Goal: Obtain resource: Download file/media

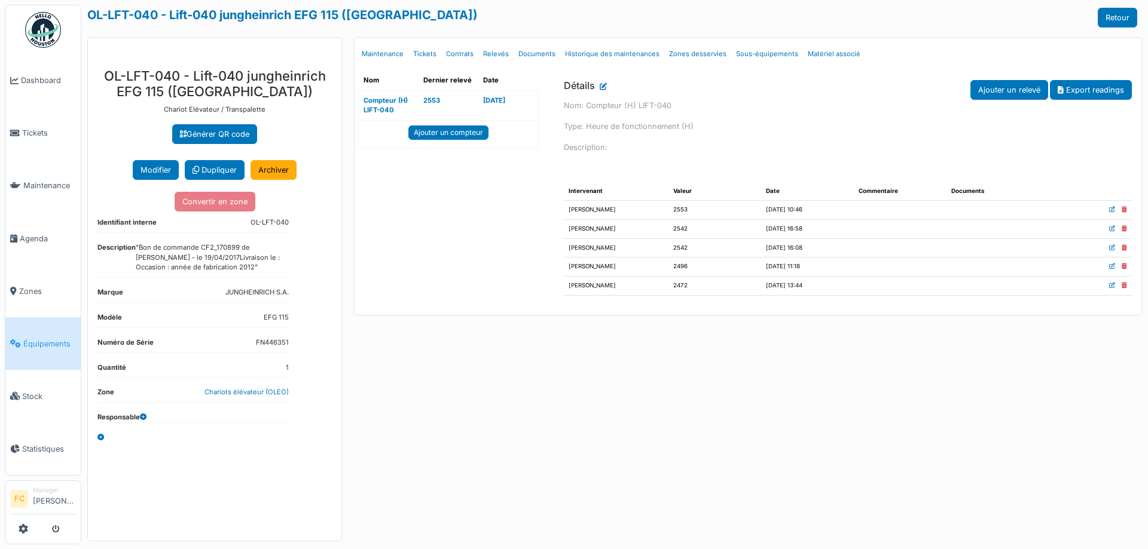
click at [52, 338] on span "Équipements" at bounding box center [49, 343] width 53 height 11
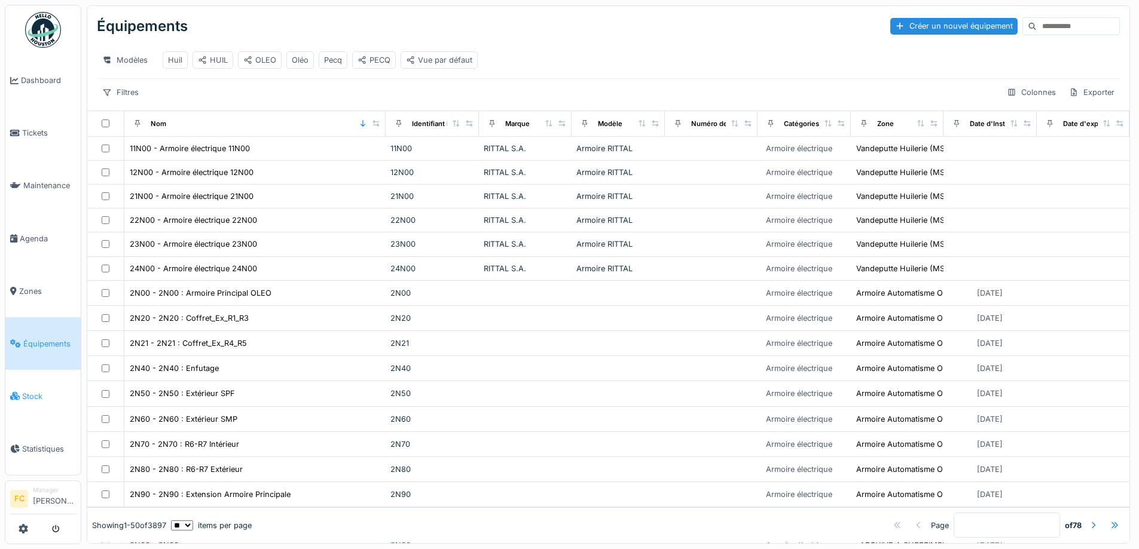
click at [32, 391] on span "Stock" at bounding box center [49, 396] width 54 height 11
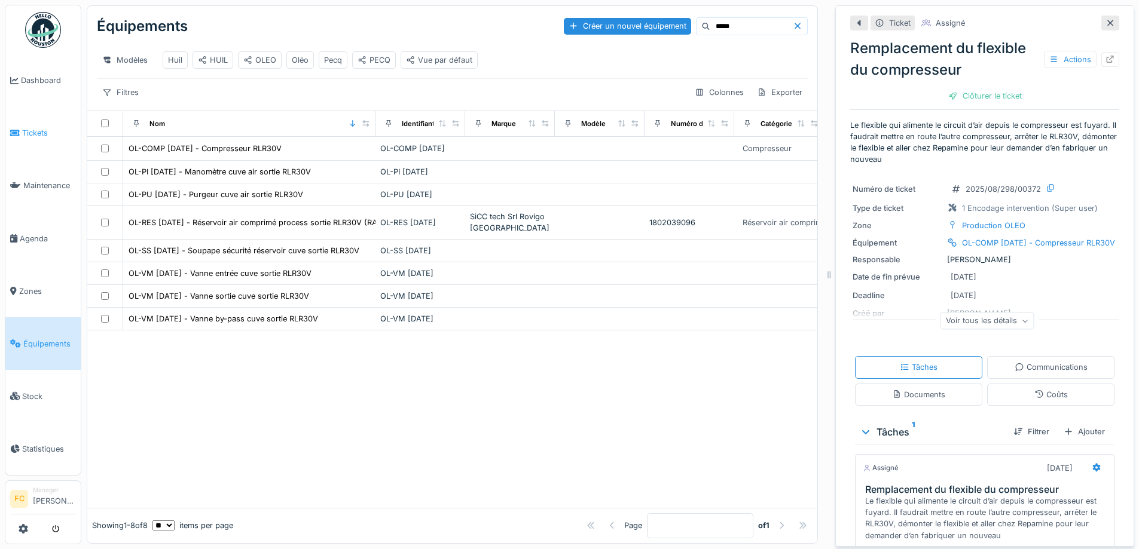
scroll to position [9, 0]
click at [40, 91] on link "Dashboard" at bounding box center [42, 80] width 75 height 53
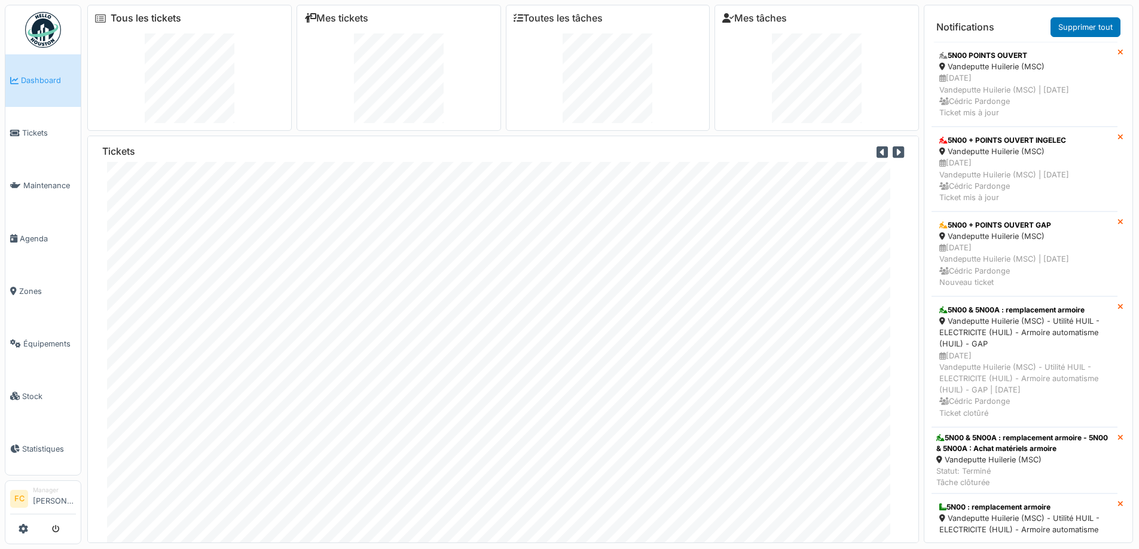
click at [164, 16] on link "Tous les tickets" at bounding box center [146, 18] width 71 height 11
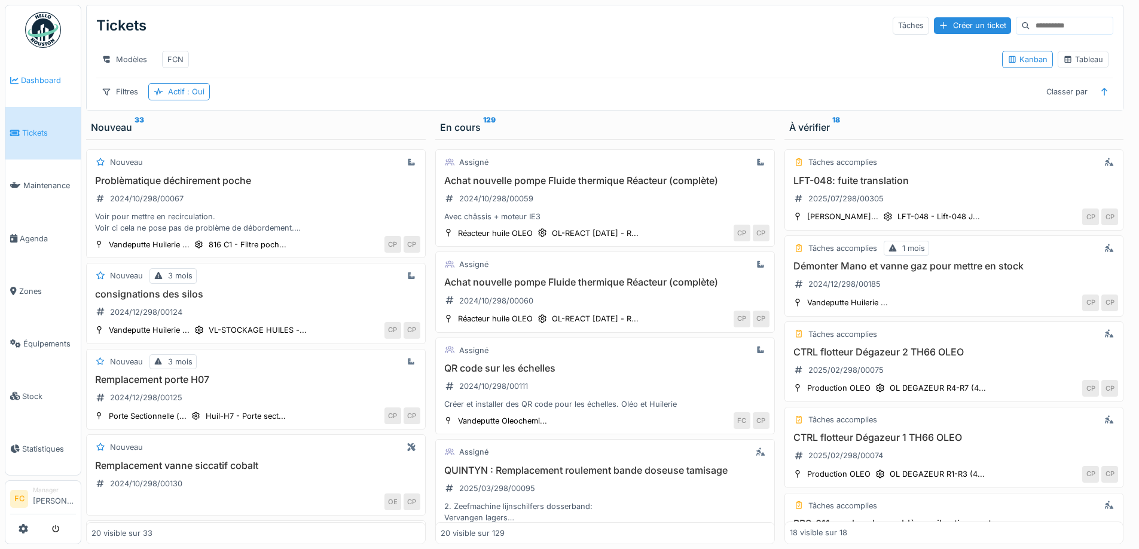
click at [50, 76] on span "Dashboard" at bounding box center [48, 80] width 55 height 11
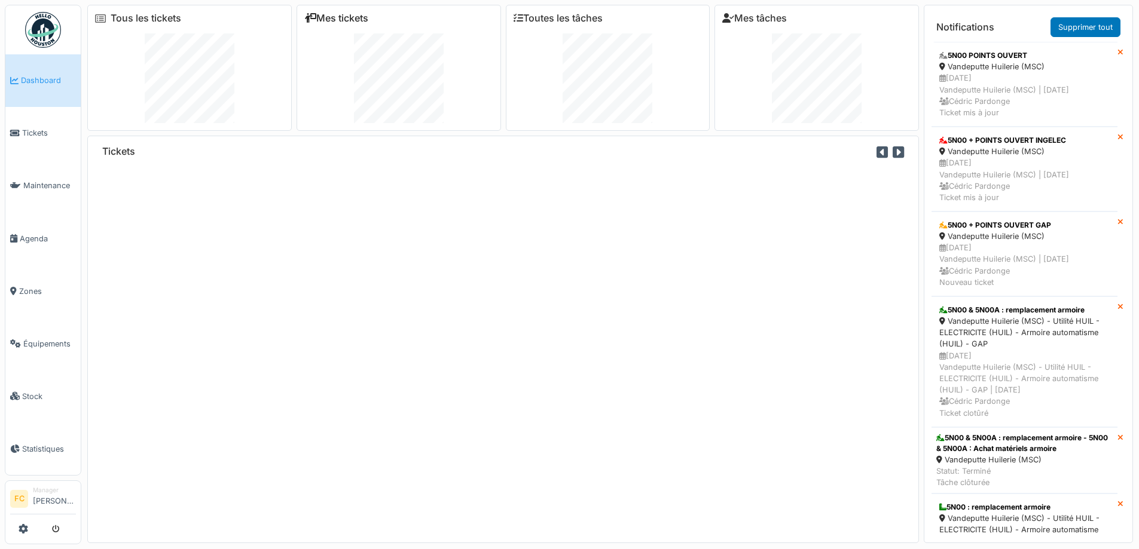
click at [323, 21] on link "Mes tickets" at bounding box center [336, 18] width 64 height 11
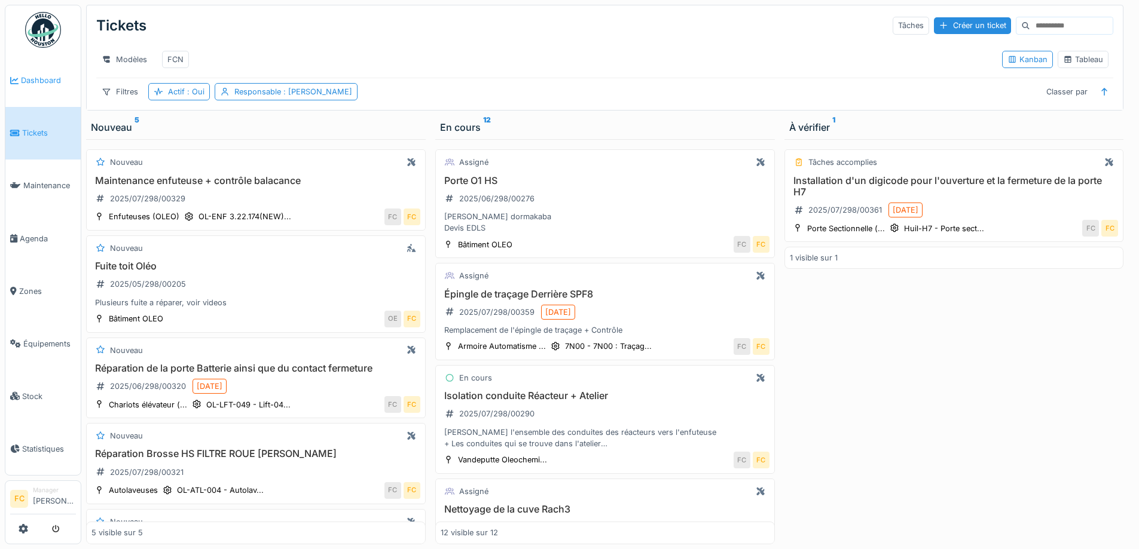
click at [35, 81] on span "Dashboard" at bounding box center [48, 80] width 55 height 11
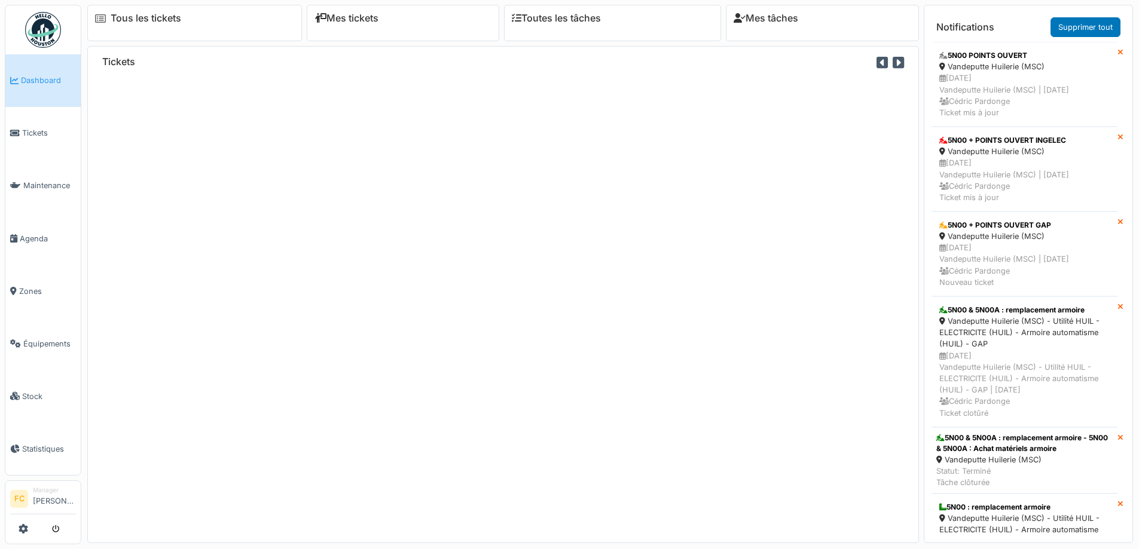
click at [160, 17] on link "Tous les tickets" at bounding box center [146, 18] width 71 height 11
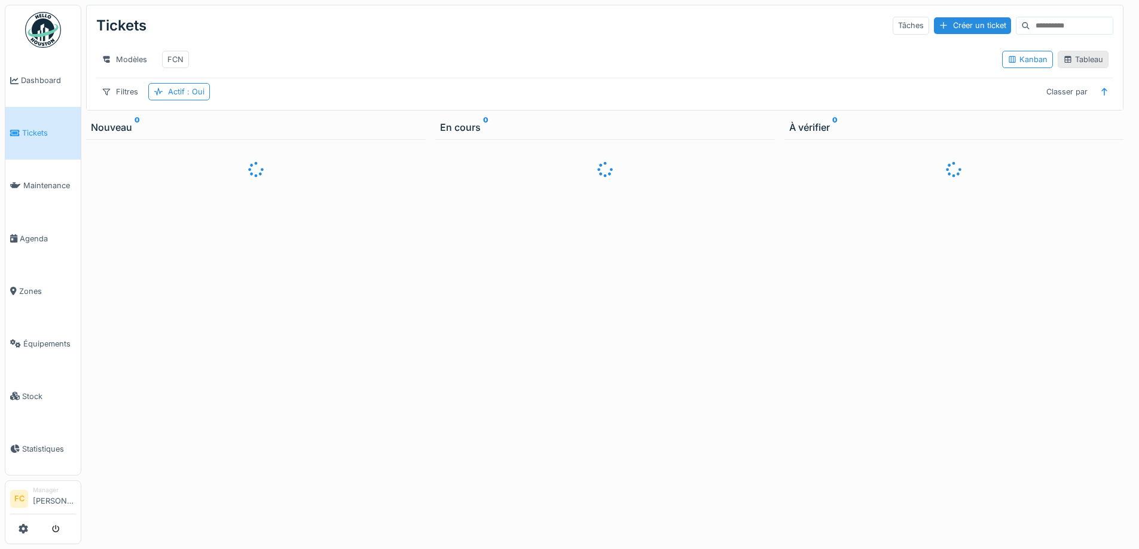
click at [1072, 62] on div "Tableau" at bounding box center [1083, 59] width 40 height 11
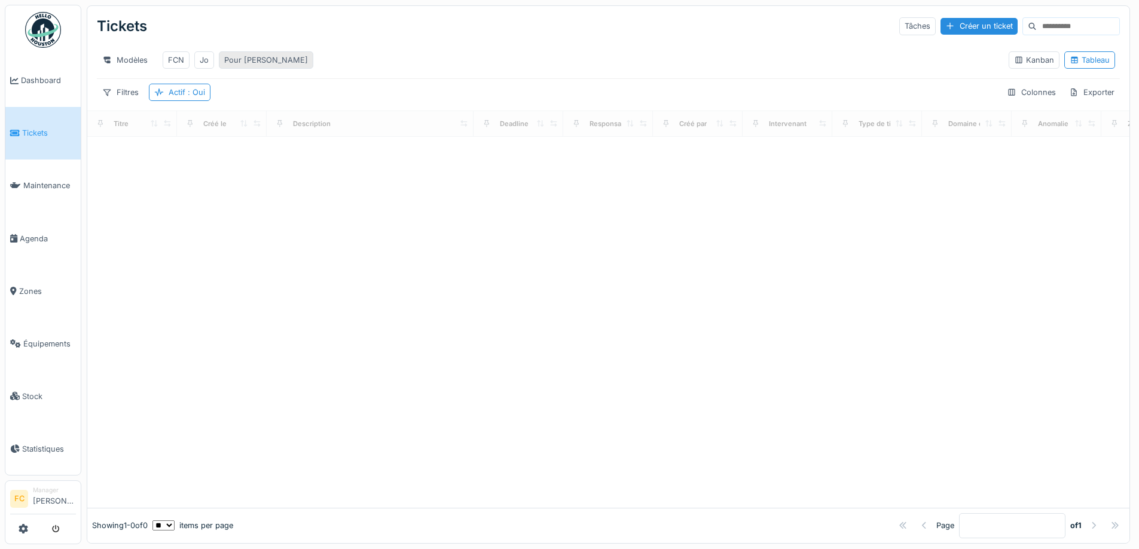
click at [255, 57] on div "Pour Cédric" at bounding box center [266, 59] width 84 height 11
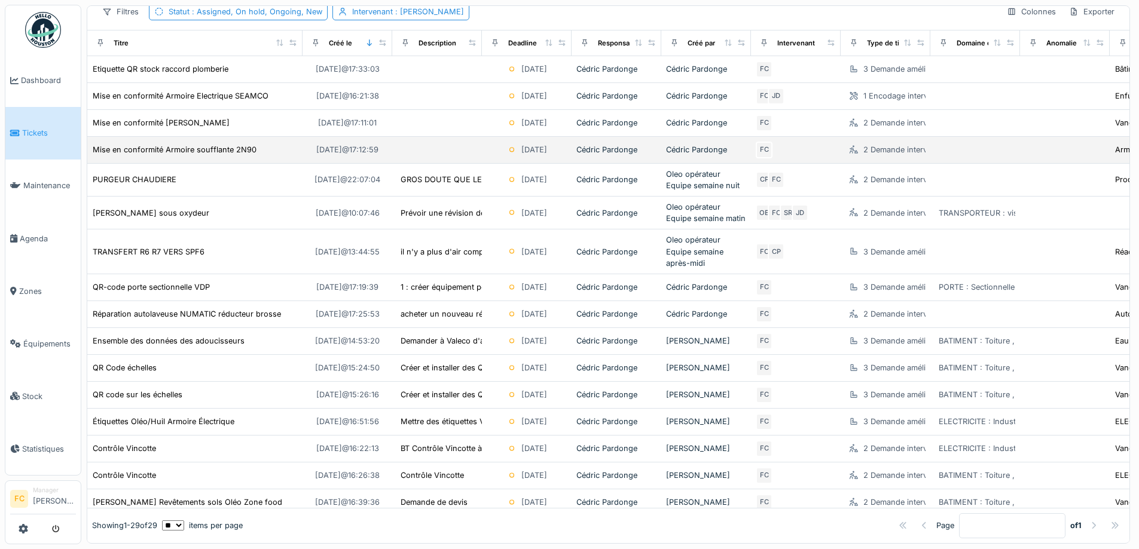
scroll to position [120, 0]
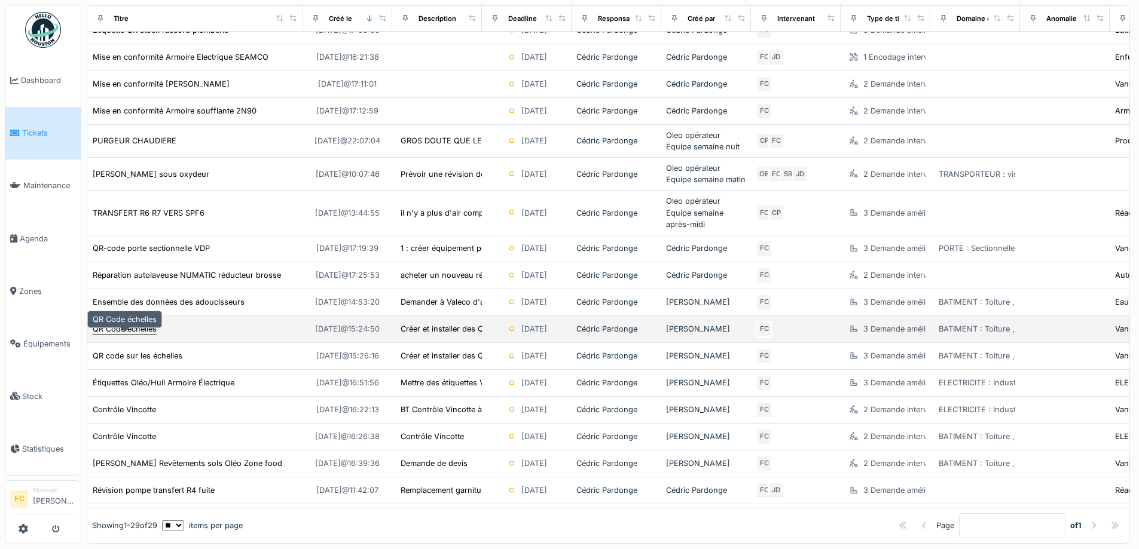
click at [136, 335] on div "QR Code échelles" at bounding box center [125, 328] width 64 height 11
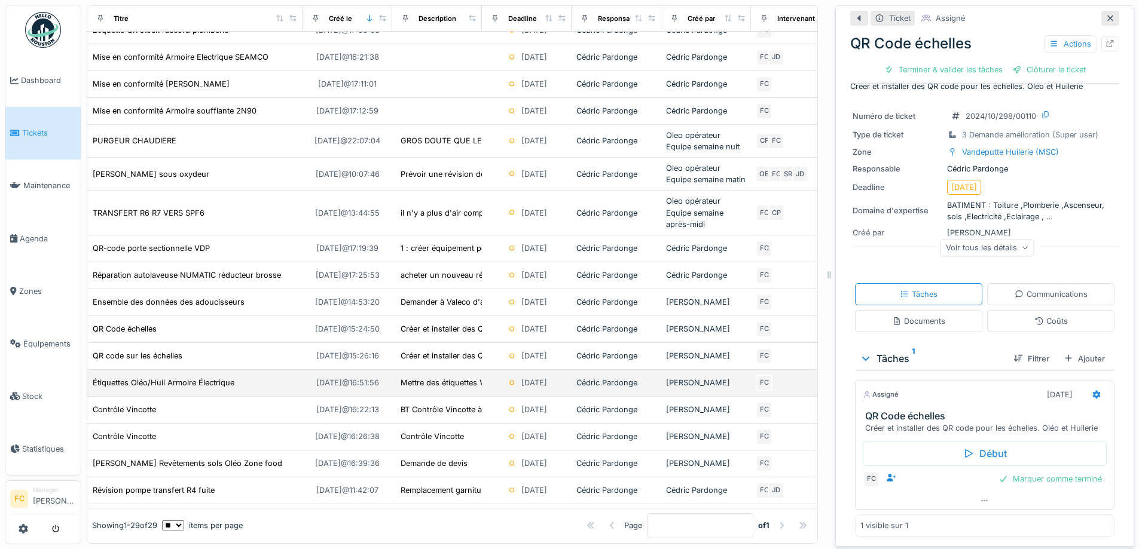
scroll to position [9, 0]
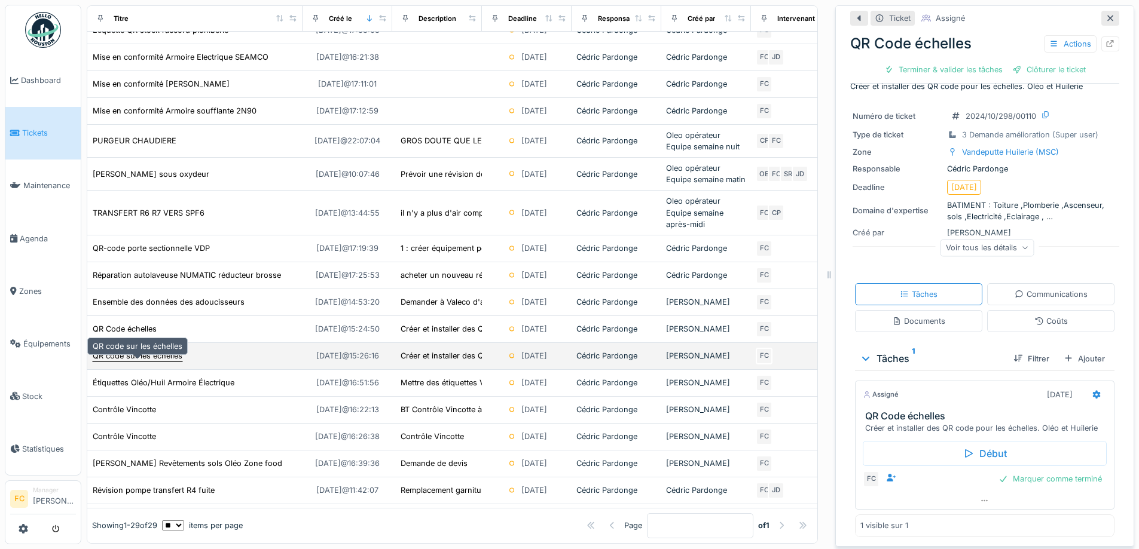
click at [137, 354] on div "QR code sur les échelles" at bounding box center [138, 355] width 90 height 11
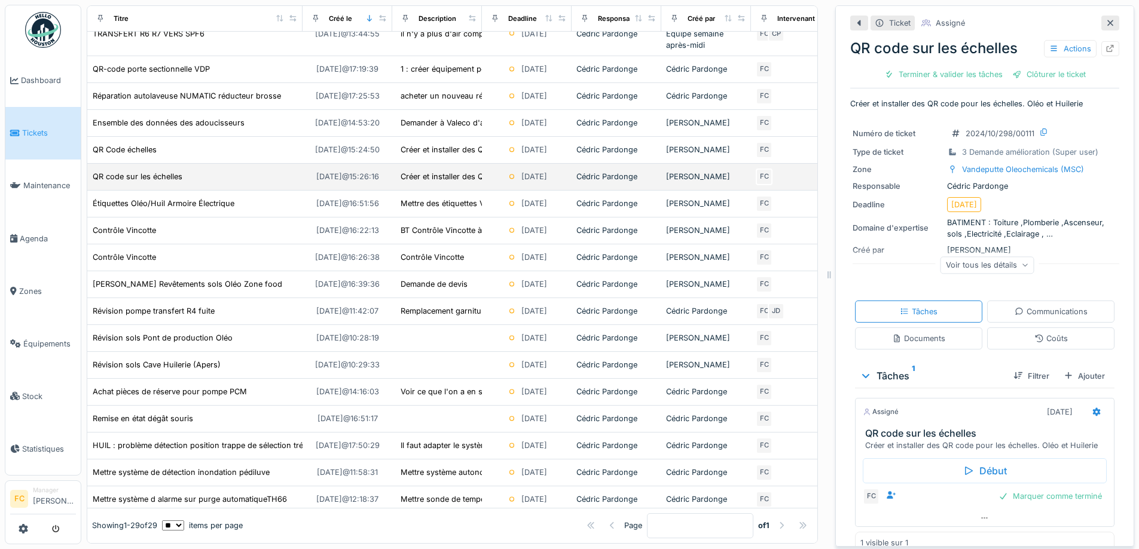
scroll to position [359, 0]
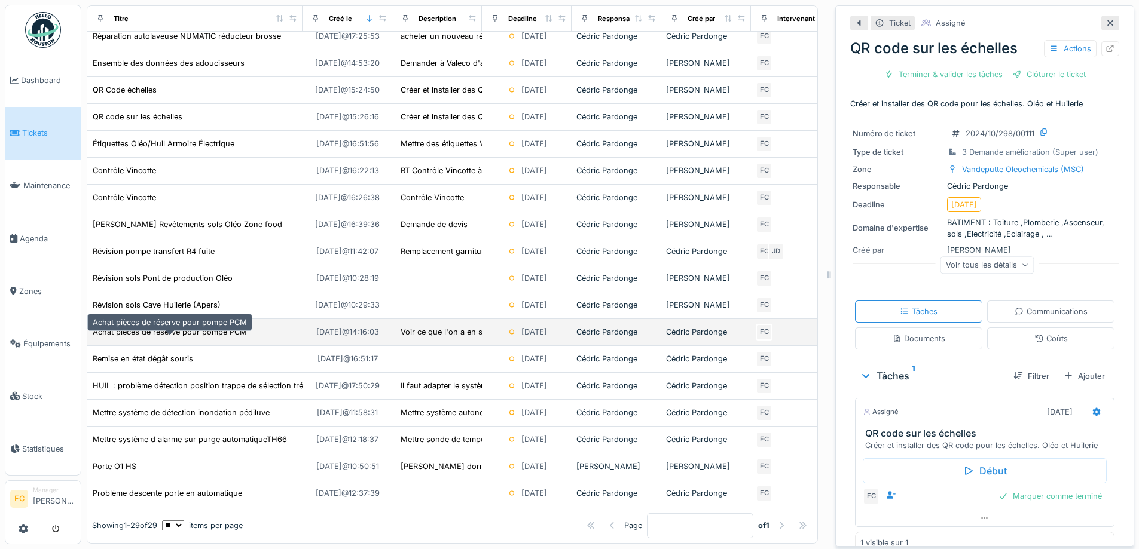
click at [204, 336] on div "Achat pièces de réserve pour pompe PCM" at bounding box center [170, 331] width 154 height 11
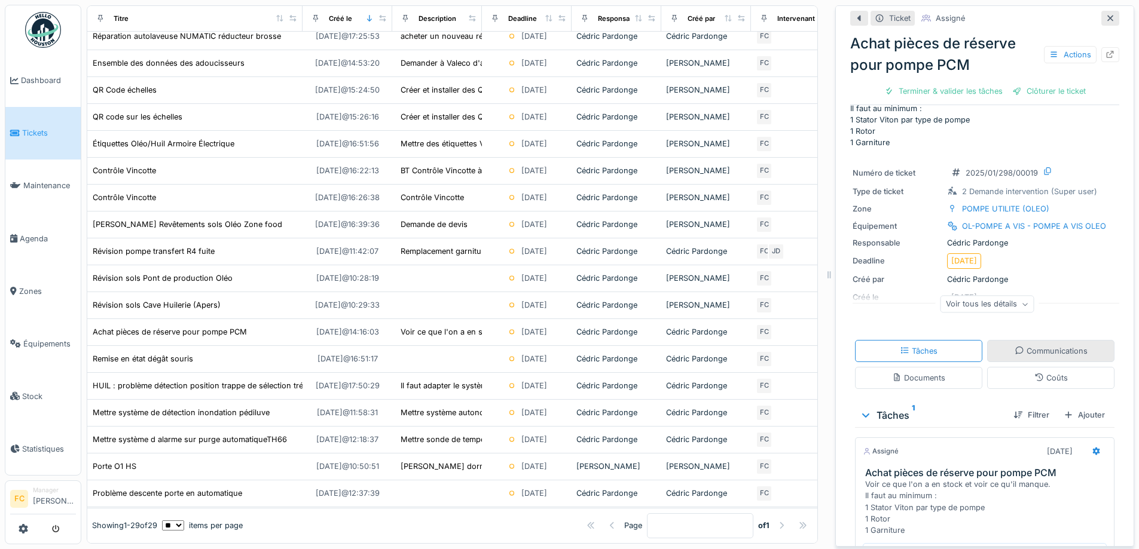
scroll to position [13, 0]
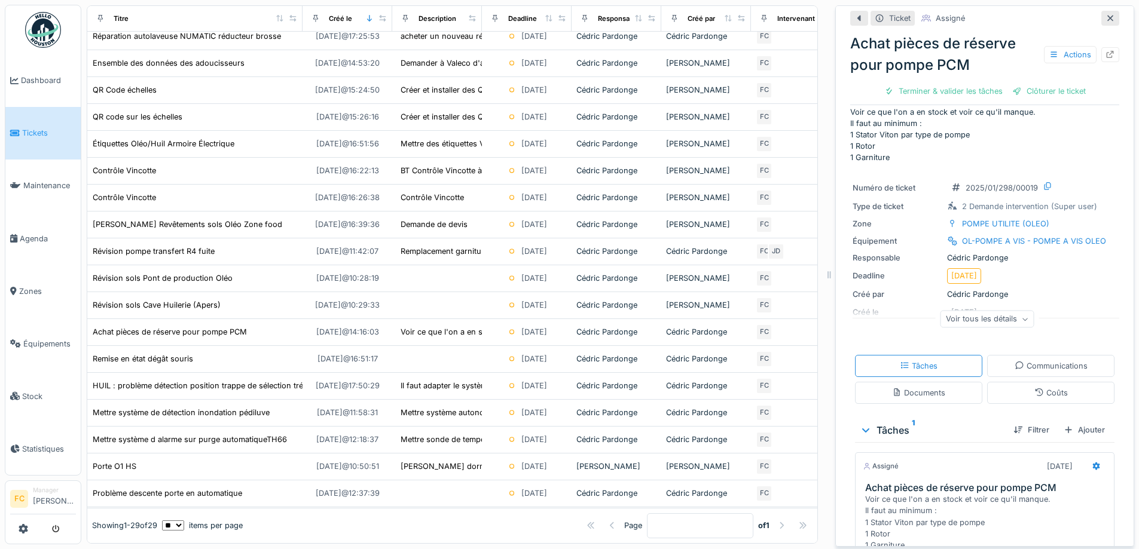
click at [967, 312] on div "Voir tous les détails" at bounding box center [987, 319] width 94 height 17
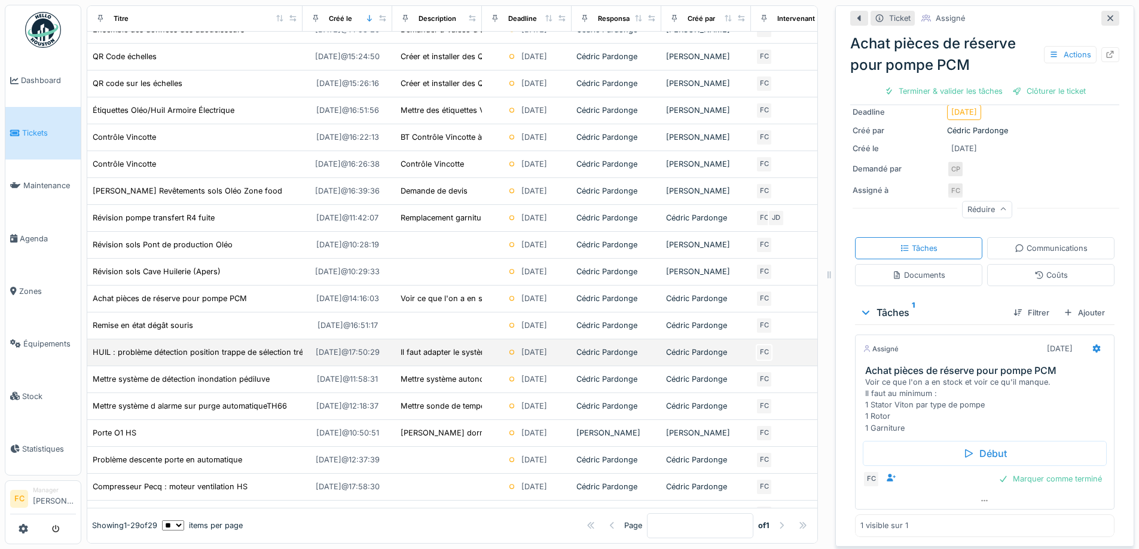
scroll to position [418, 0]
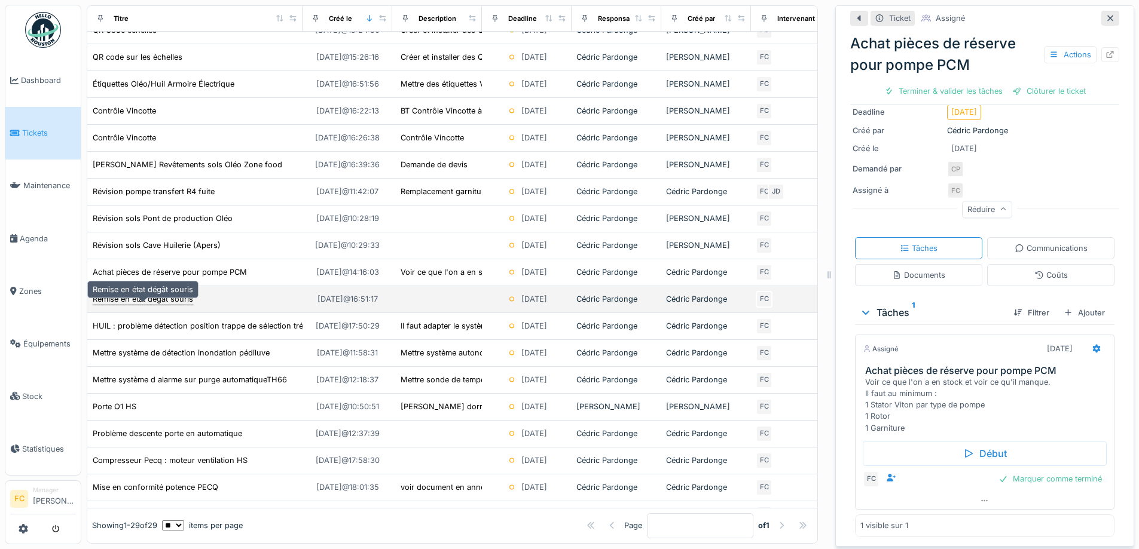
click at [171, 305] on div "Remise en état dégât souris" at bounding box center [143, 299] width 100 height 11
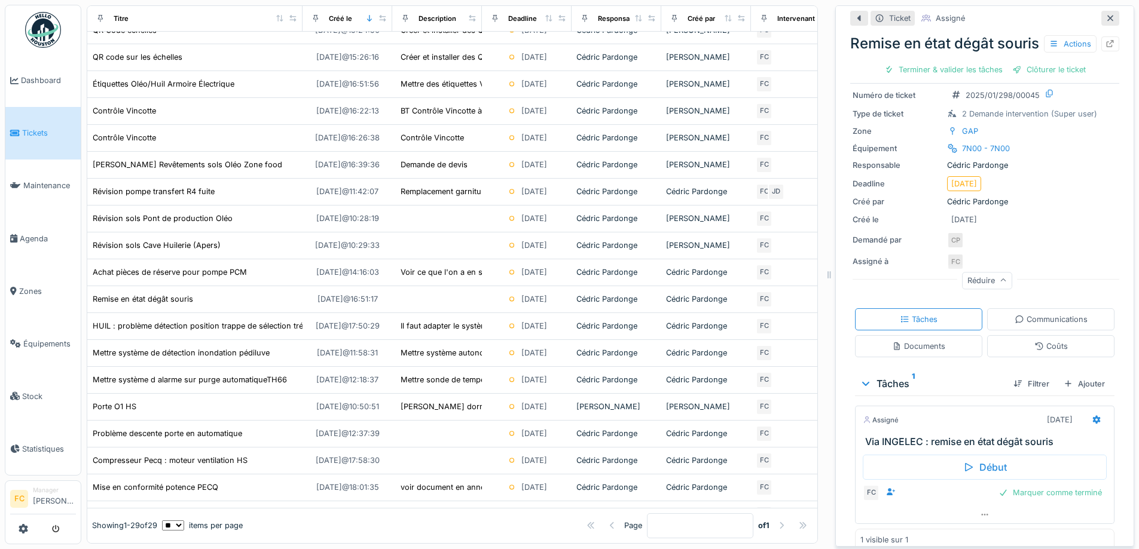
scroll to position [63, 0]
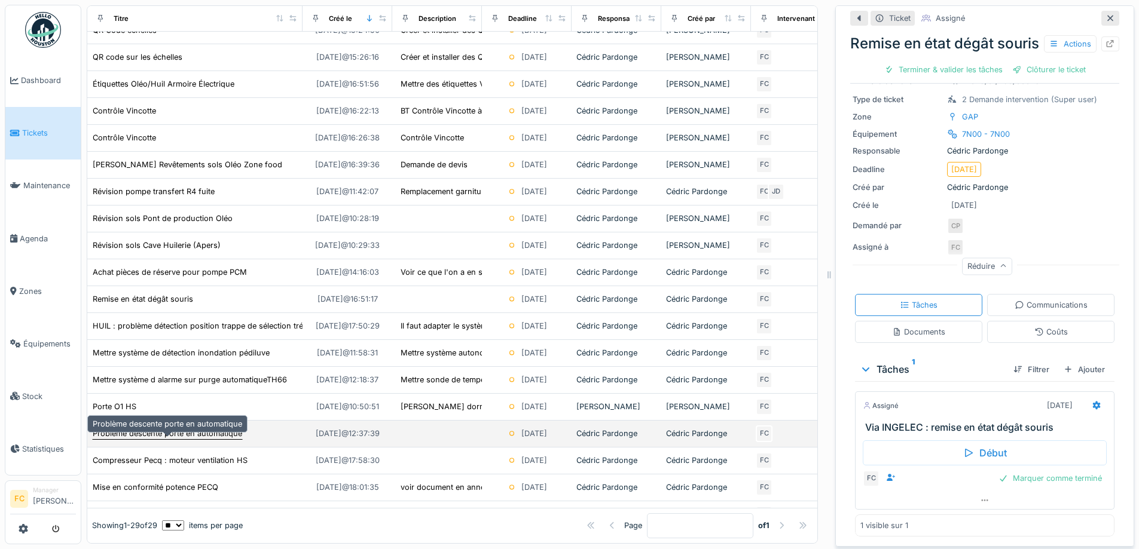
click at [137, 434] on div "Problème descente porte en automatique" at bounding box center [167, 433] width 149 height 11
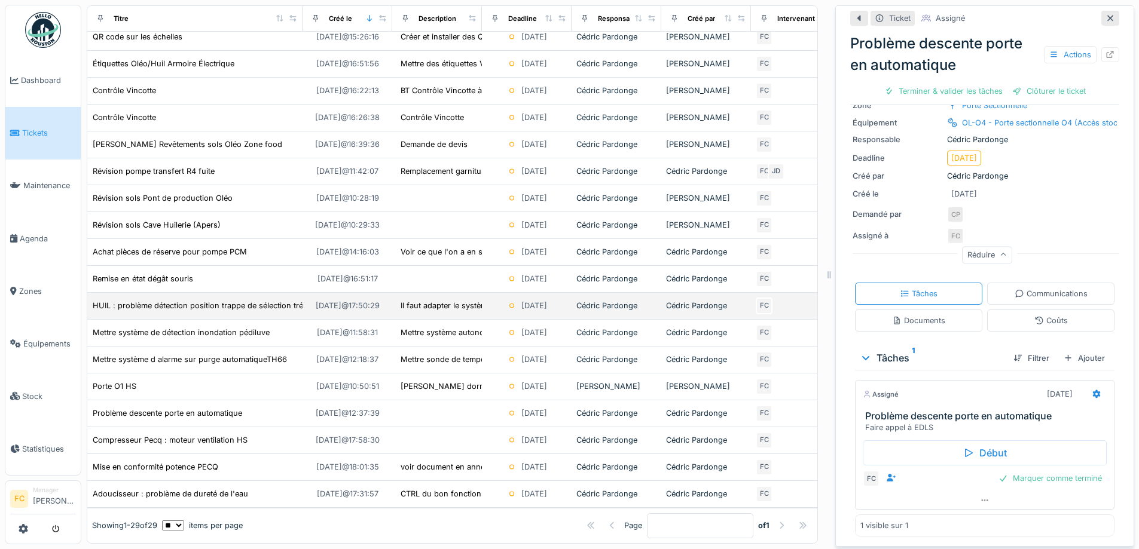
scroll to position [457, 0]
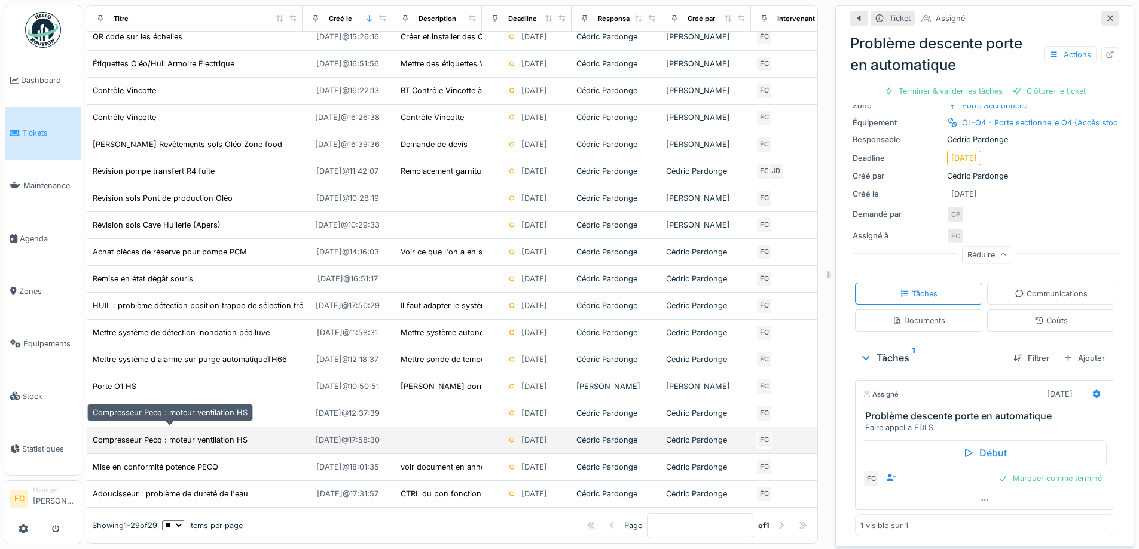
click at [231, 435] on div "Compresseur Pecq : moteur ventilation HS" at bounding box center [170, 440] width 155 height 11
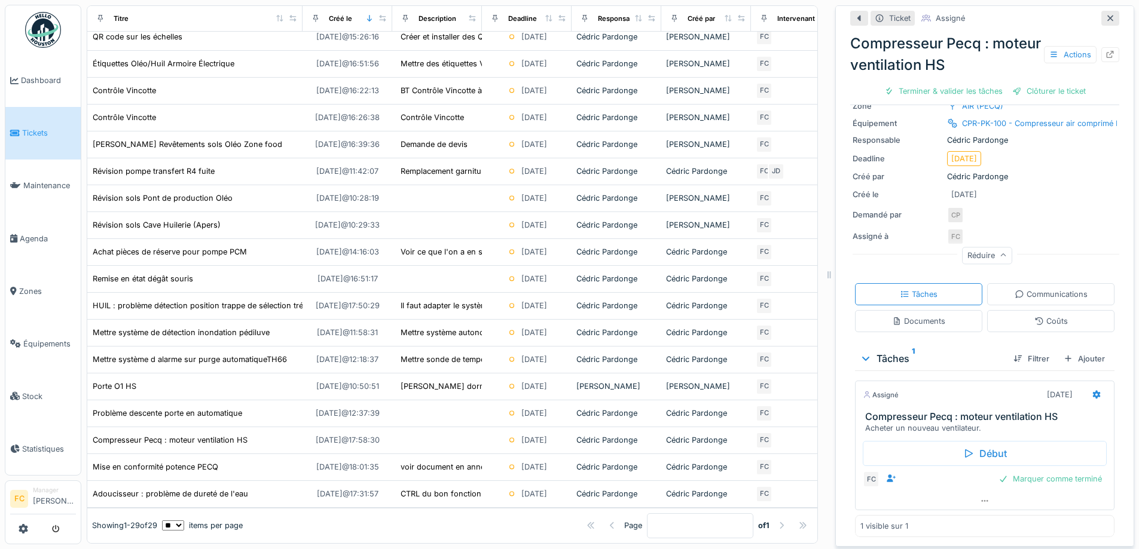
scroll to position [74, 0]
drag, startPoint x: 1023, startPoint y: 465, endPoint x: 939, endPoint y: 335, distance: 154.7
click at [939, 335] on div "Ticket Assigné Compresseur Pecq : moteur ventilation HS Actions Terminer & vali…" at bounding box center [984, 239] width 269 height 615
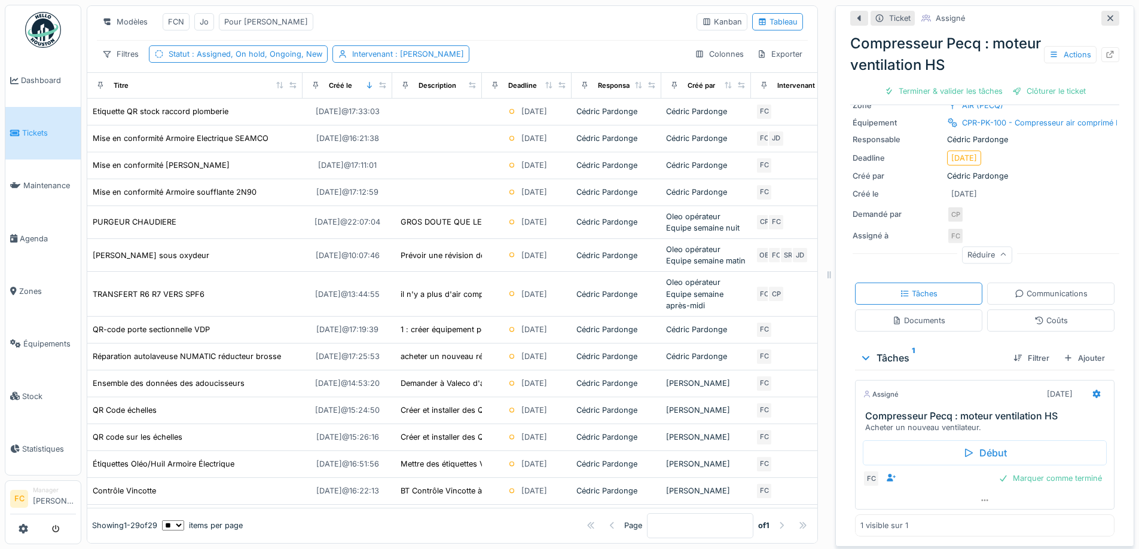
scroll to position [0, 0]
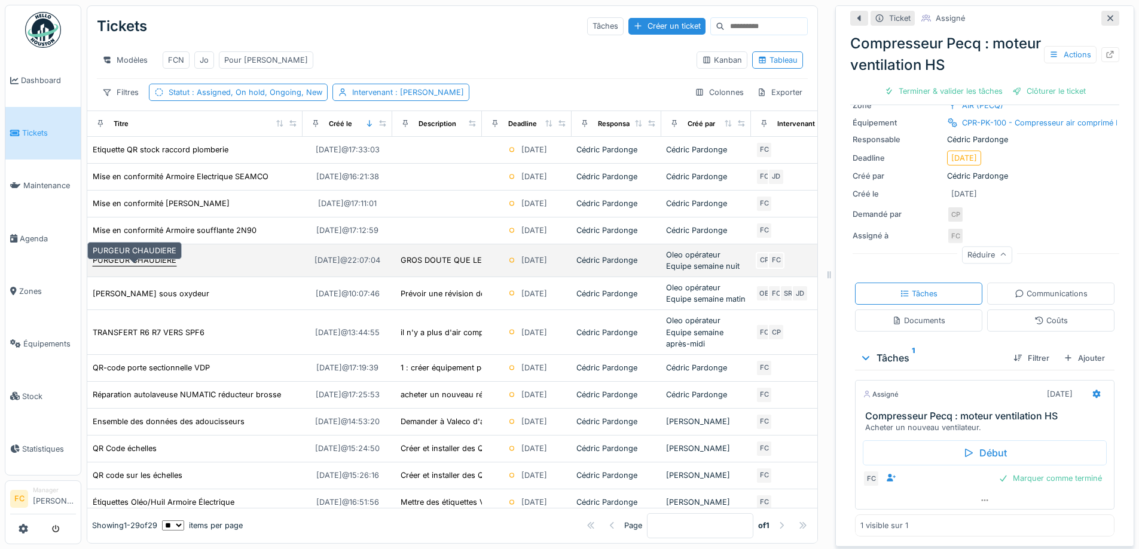
click at [161, 258] on div "PURGEUR CHAUDIERE" at bounding box center [135, 260] width 84 height 11
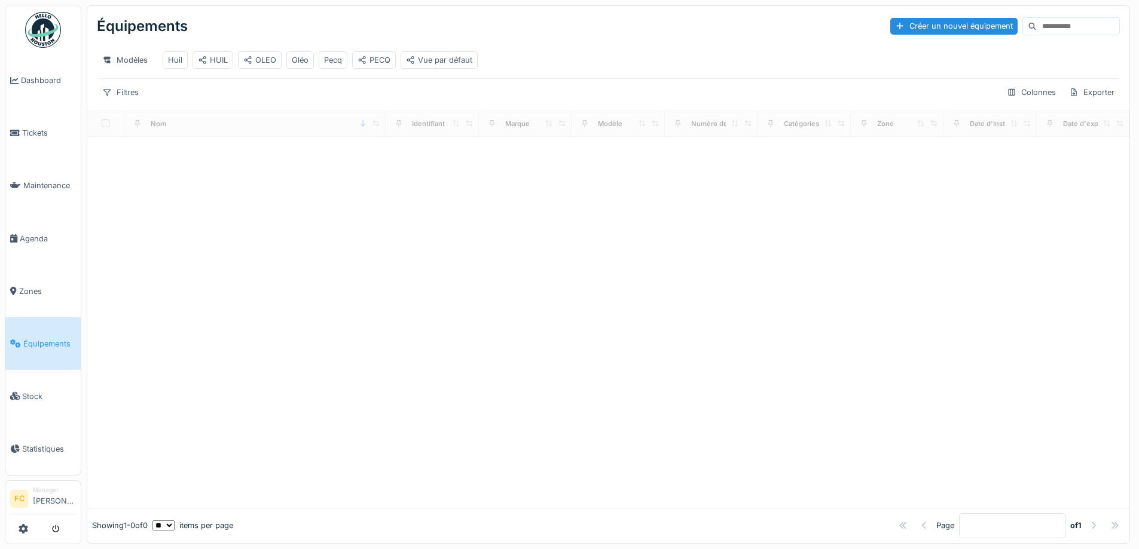
click at [1037, 25] on input at bounding box center [1078, 26] width 82 height 17
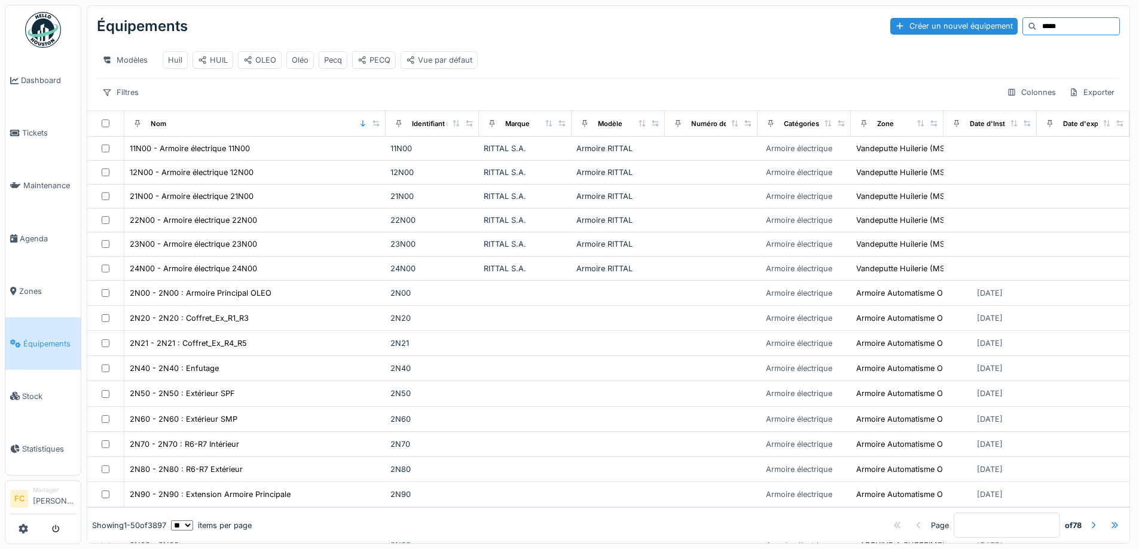
type input "*****"
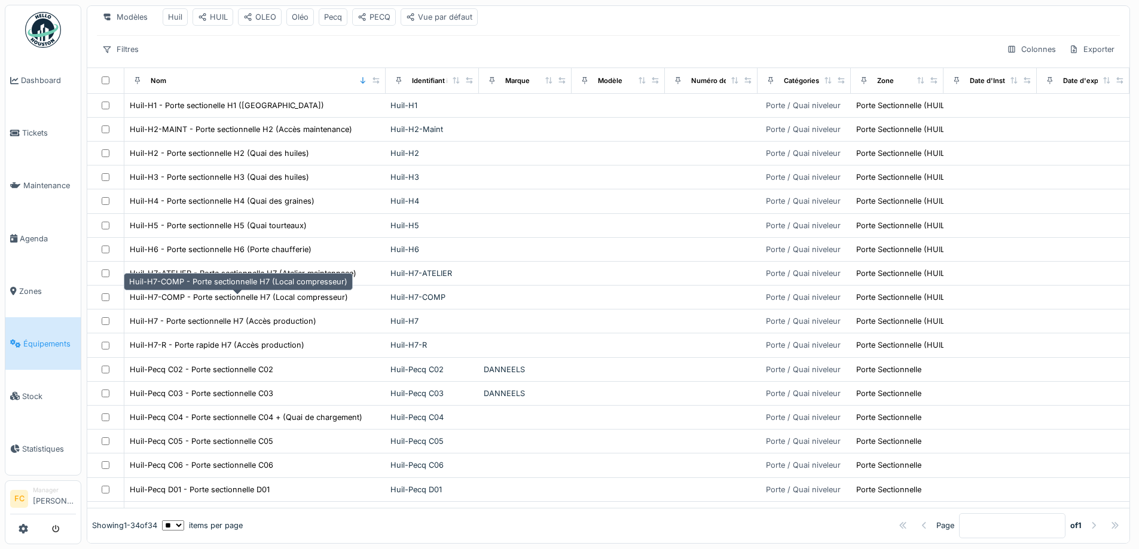
scroll to position [42, 0]
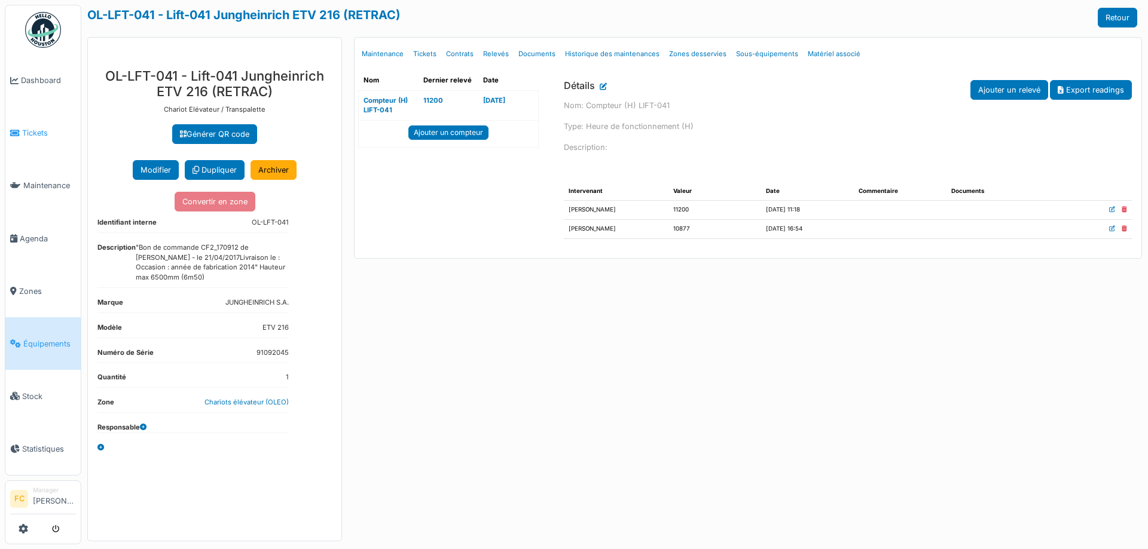
click at [45, 127] on span "Tickets" at bounding box center [49, 132] width 54 height 11
click at [42, 90] on link "Dashboard" at bounding box center [42, 80] width 75 height 53
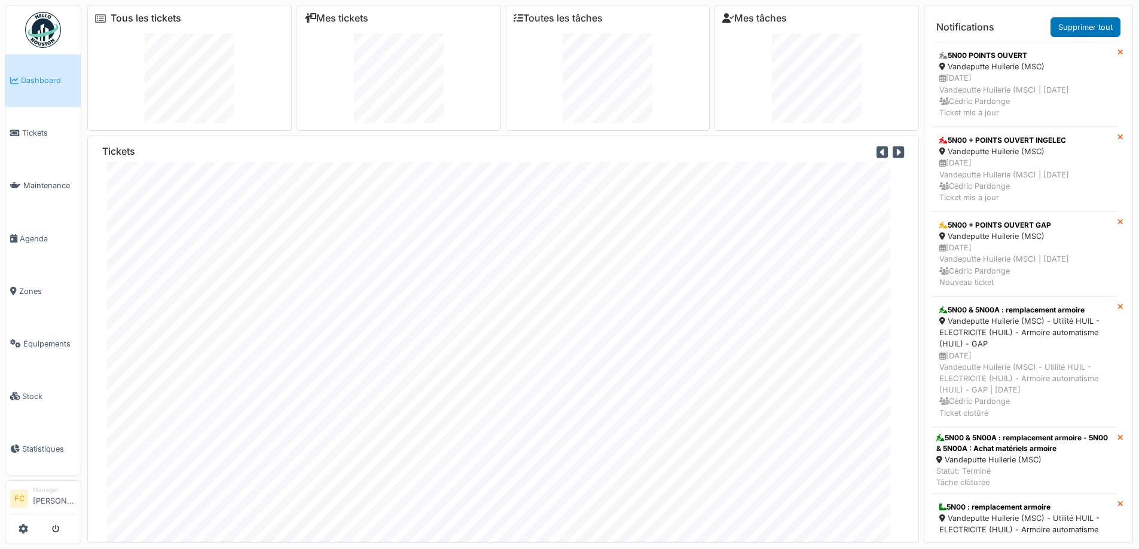
click at [158, 16] on link "Tous les tickets" at bounding box center [146, 18] width 71 height 11
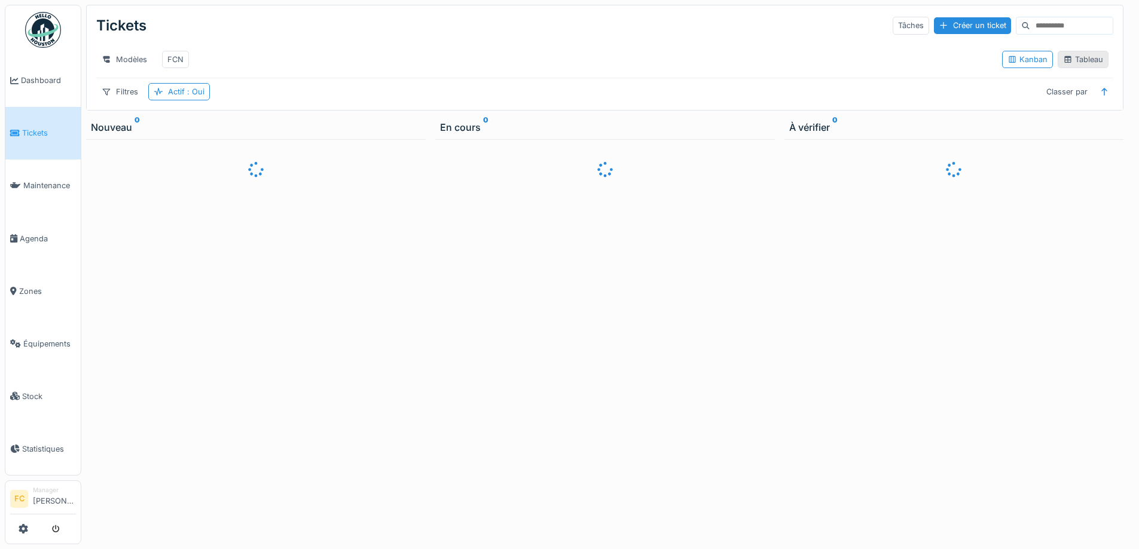
click at [1057, 56] on div "Tableau" at bounding box center [1082, 59] width 51 height 17
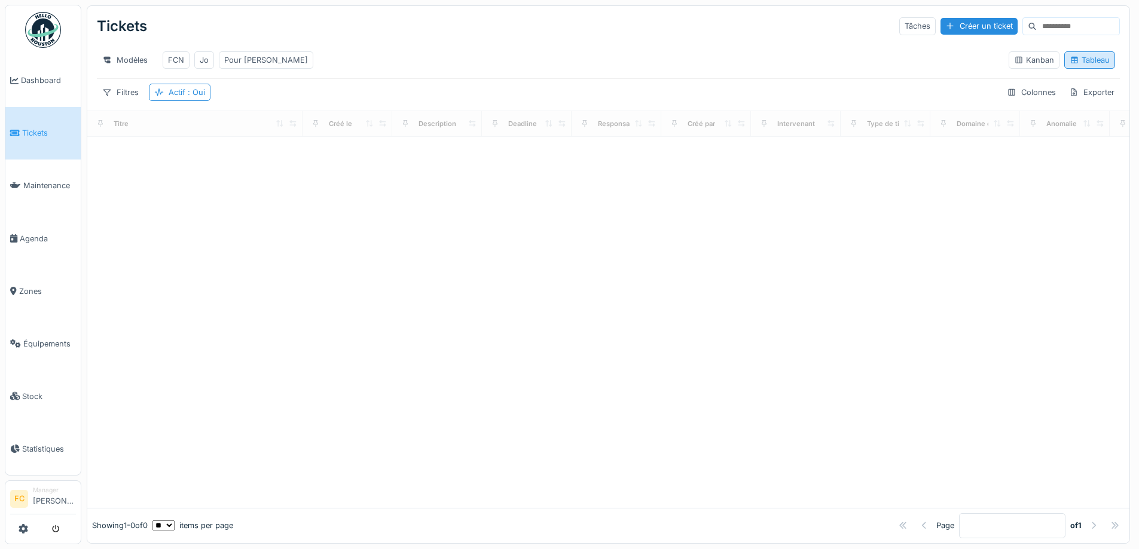
click at [1069, 60] on div "Tableau" at bounding box center [1089, 59] width 40 height 11
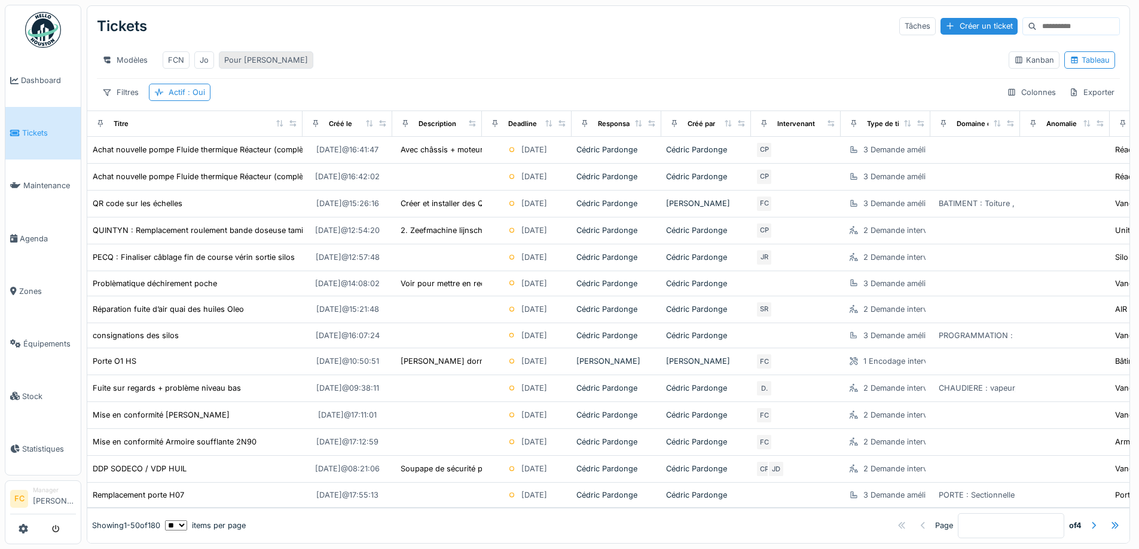
click at [244, 60] on div "Pour Cédric" at bounding box center [266, 59] width 84 height 11
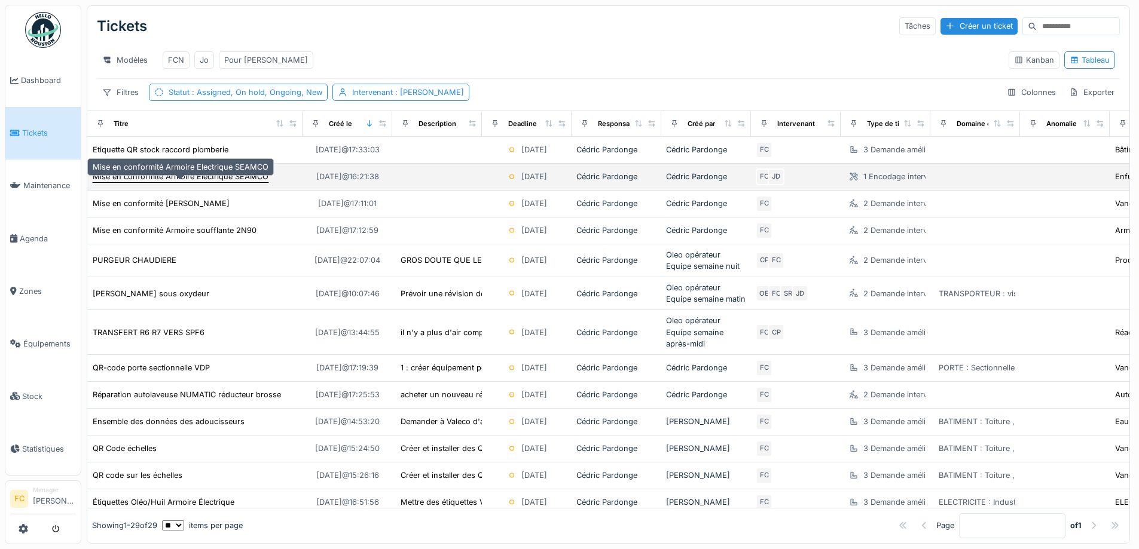
click at [182, 182] on div "Mise en conformité Armoire Electrique SEAMCO" at bounding box center [181, 176] width 176 height 11
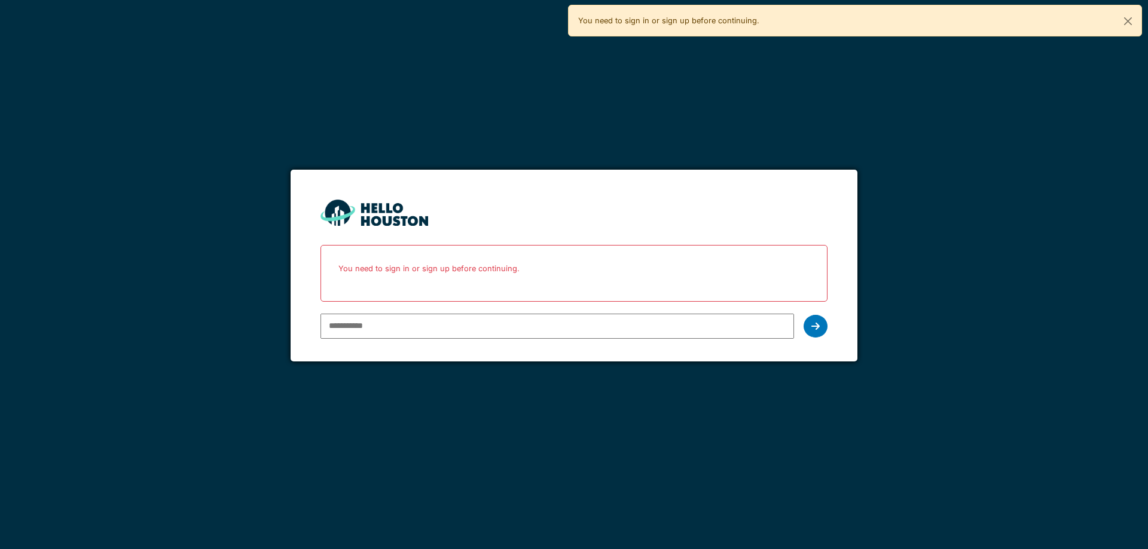
type input "**********"
click at [827, 324] on form "**********" at bounding box center [574, 266] width 566 height 192
click at [814, 328] on icon at bounding box center [815, 327] width 8 height 10
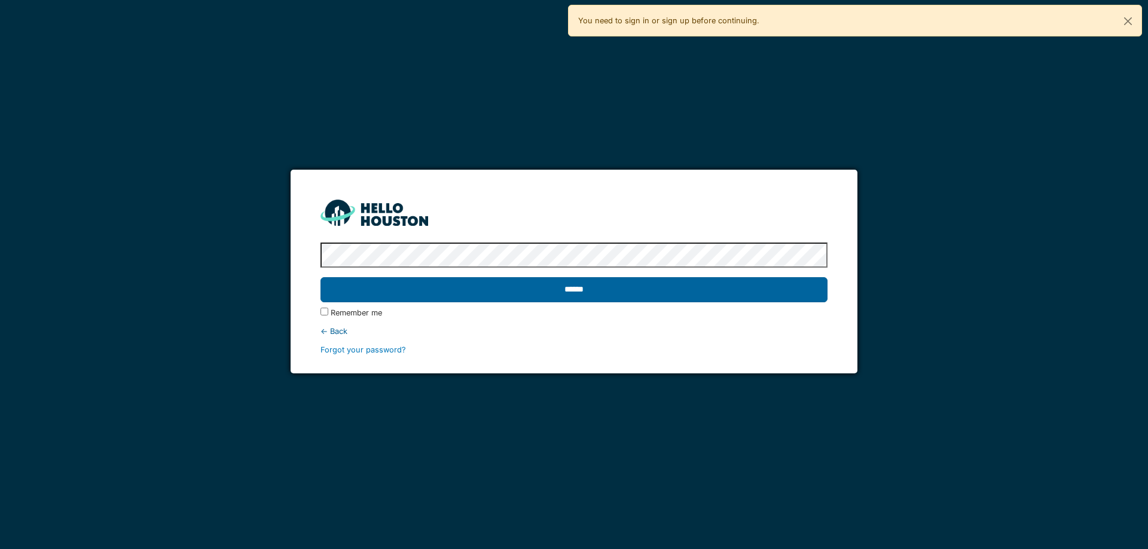
click at [530, 282] on input "******" at bounding box center [573, 289] width 506 height 25
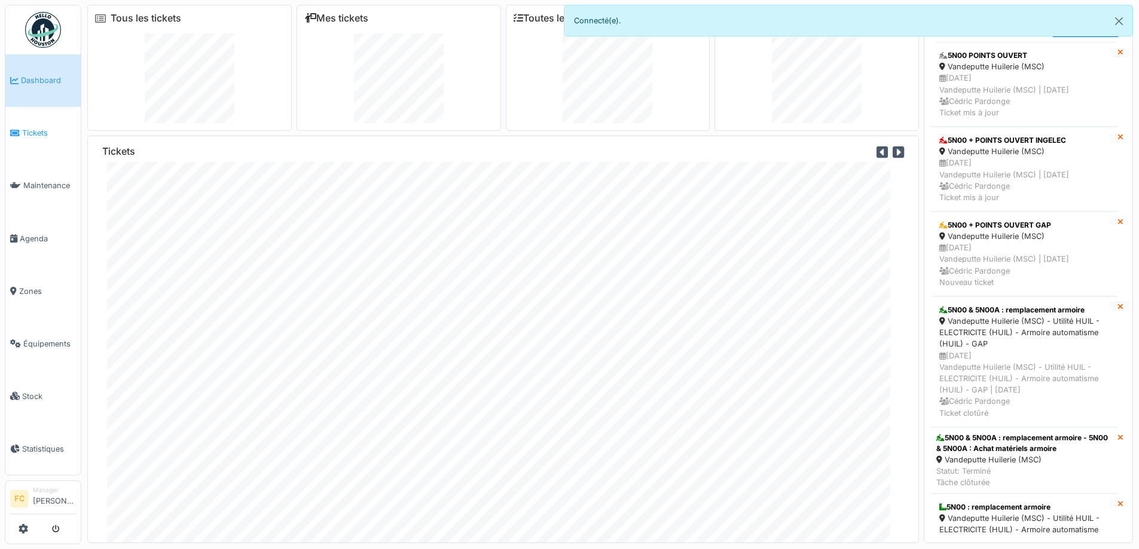
click at [50, 121] on link "Tickets" at bounding box center [42, 133] width 75 height 53
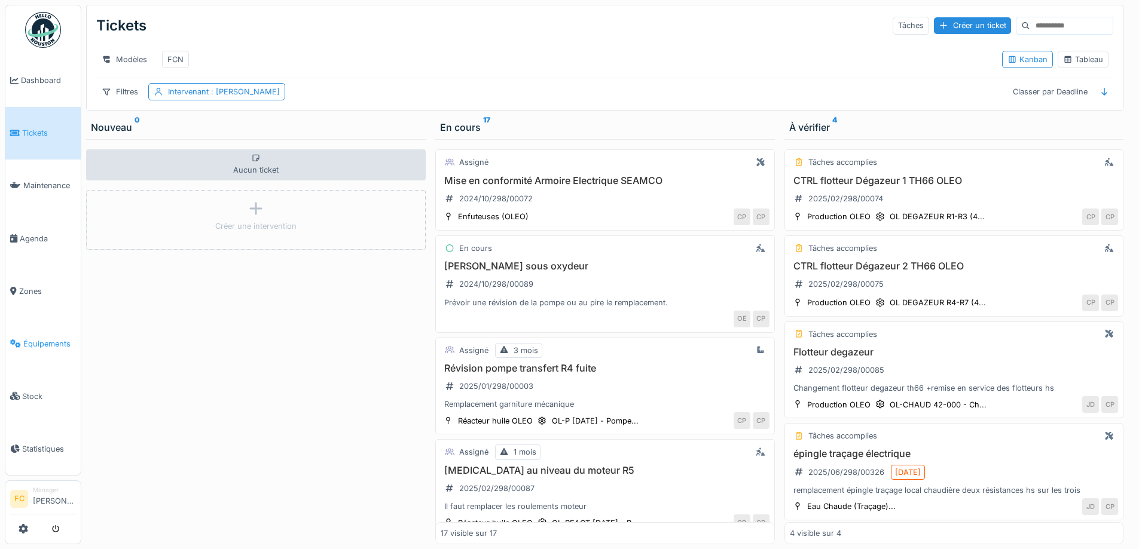
click at [63, 338] on span "Équipements" at bounding box center [49, 343] width 53 height 11
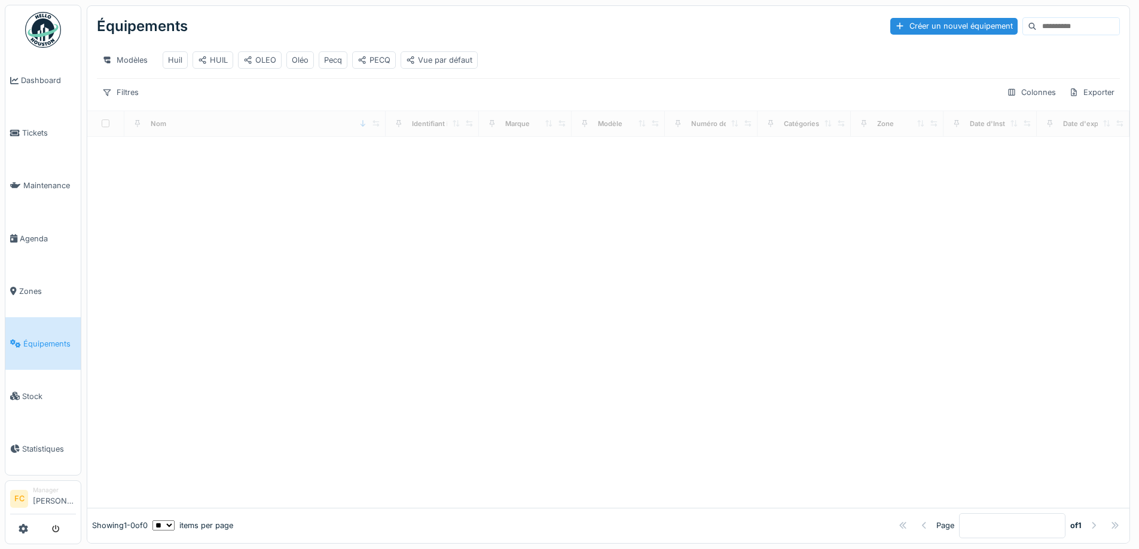
click at [1037, 25] on input at bounding box center [1078, 26] width 82 height 17
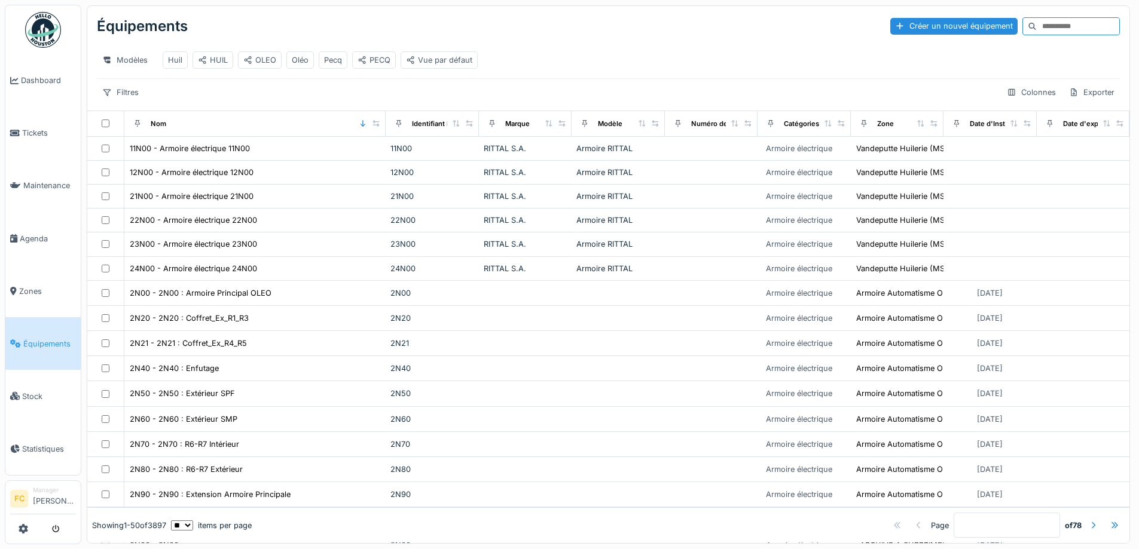
click at [1037, 25] on input at bounding box center [1078, 26] width 82 height 17
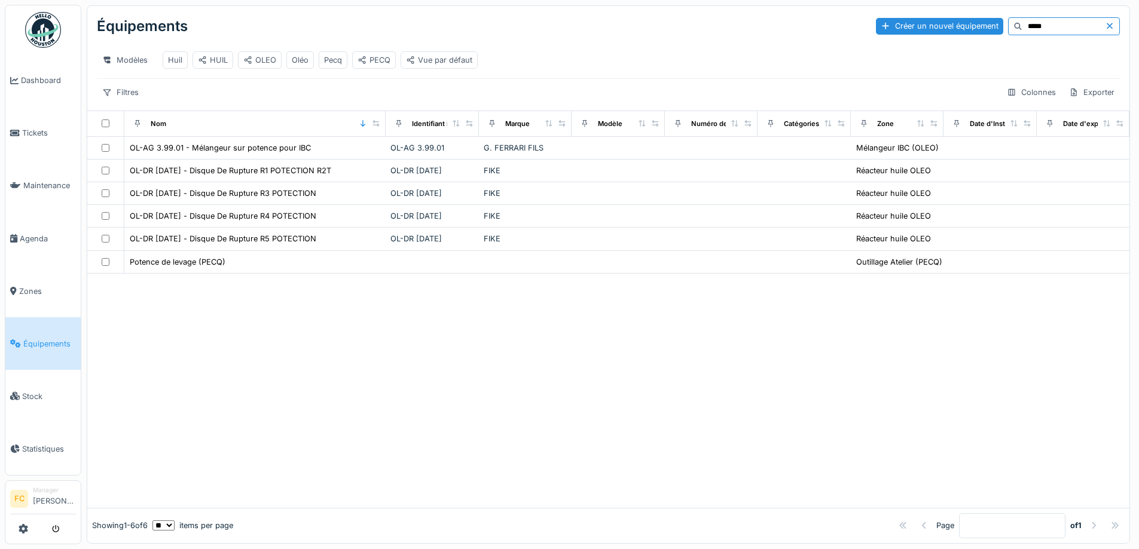
type input "*****"
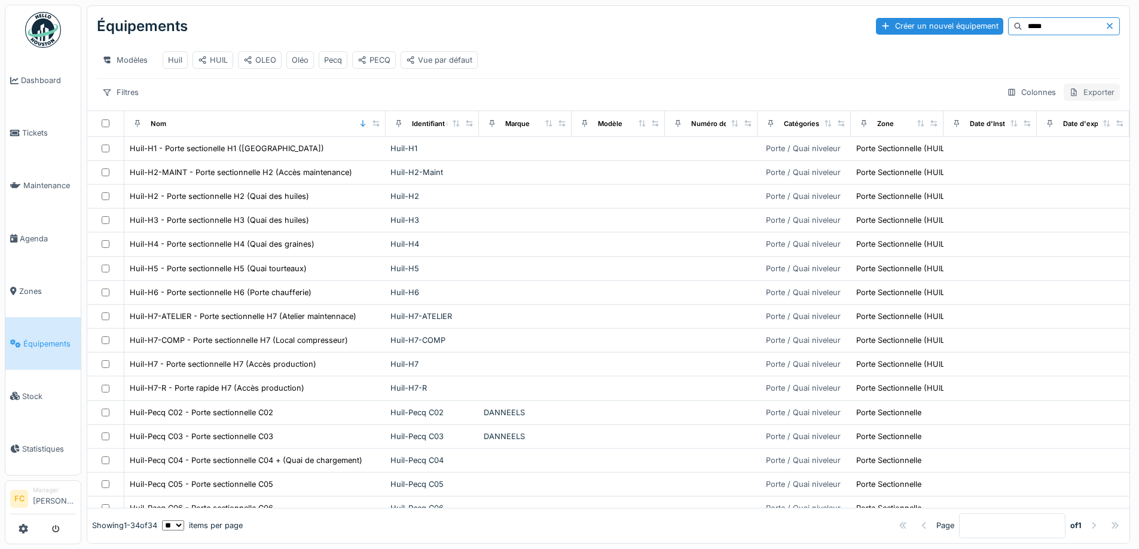
click at [1080, 84] on div "Exporter" at bounding box center [1091, 92] width 56 height 17
click at [1033, 137] on div "Export Excel" at bounding box center [1039, 146] width 102 height 18
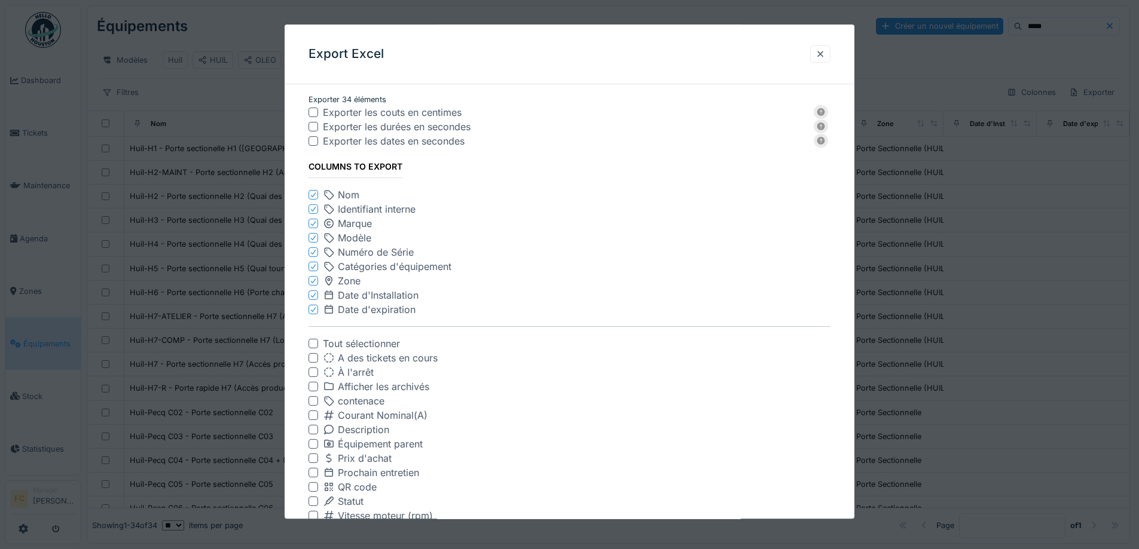
click at [313, 225] on icon at bounding box center [313, 224] width 7 height 6
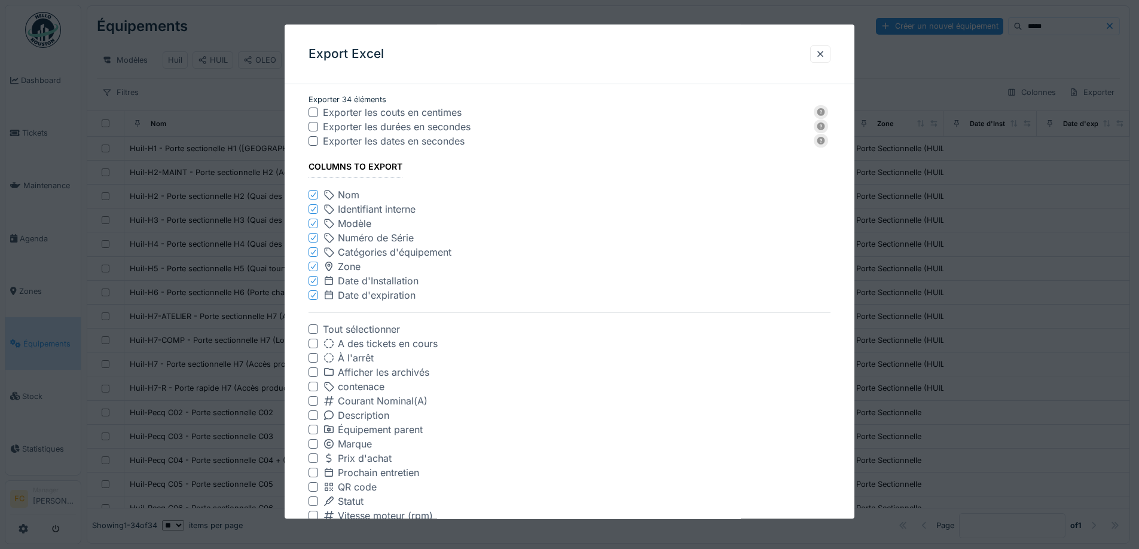
click at [313, 225] on icon at bounding box center [313, 224] width 7 height 6
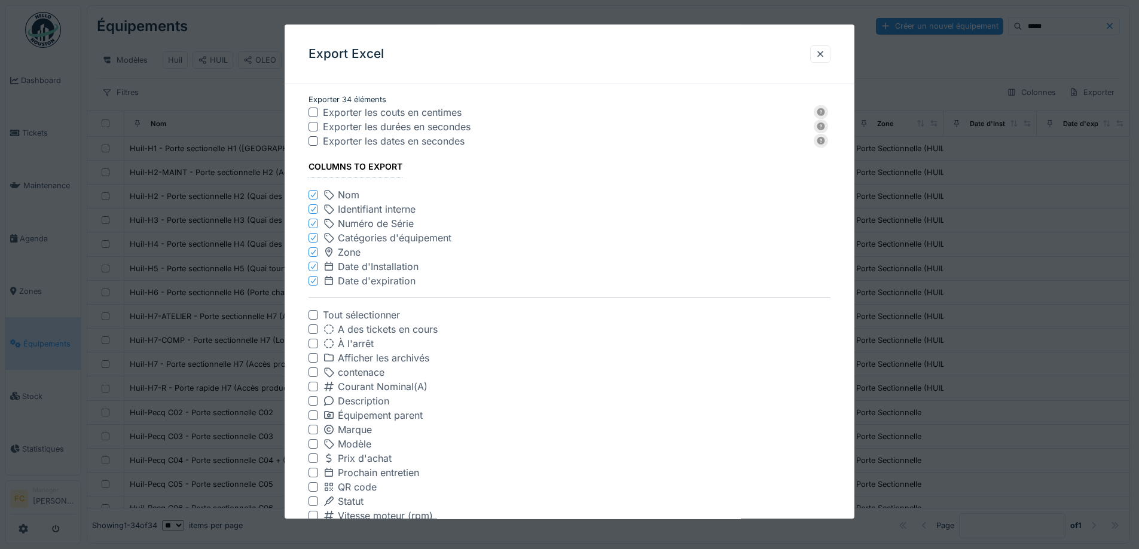
click at [313, 225] on icon at bounding box center [313, 224] width 7 height 6
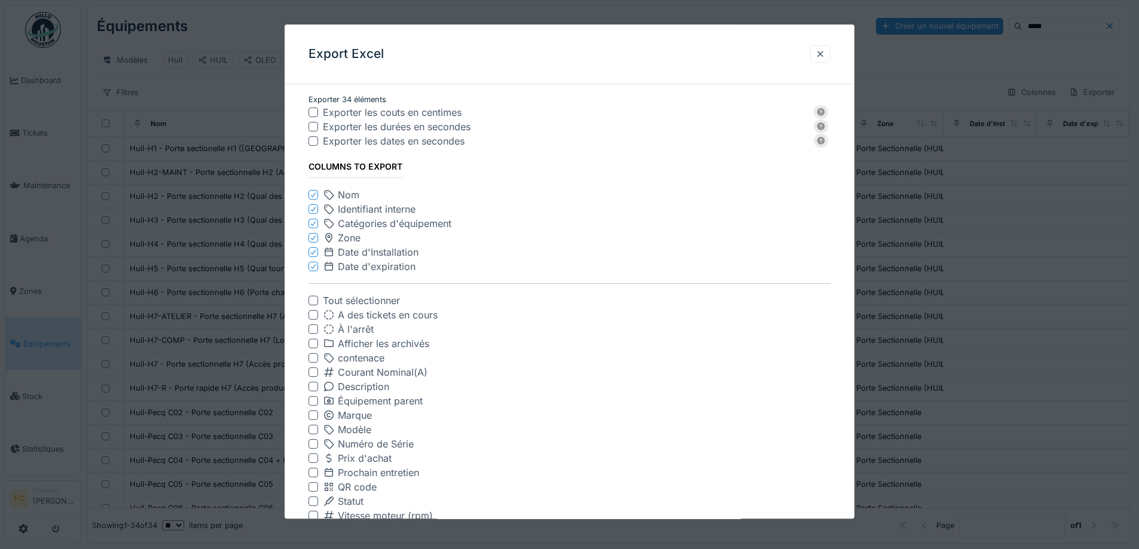
click at [313, 225] on icon at bounding box center [313, 224] width 7 height 6
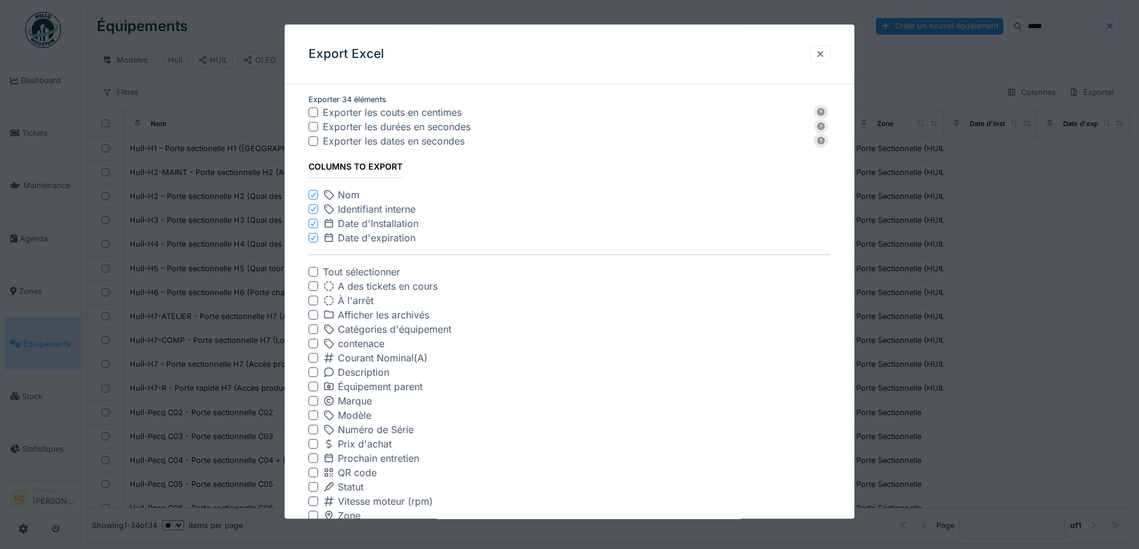
click at [313, 225] on icon at bounding box center [313, 224] width 7 height 6
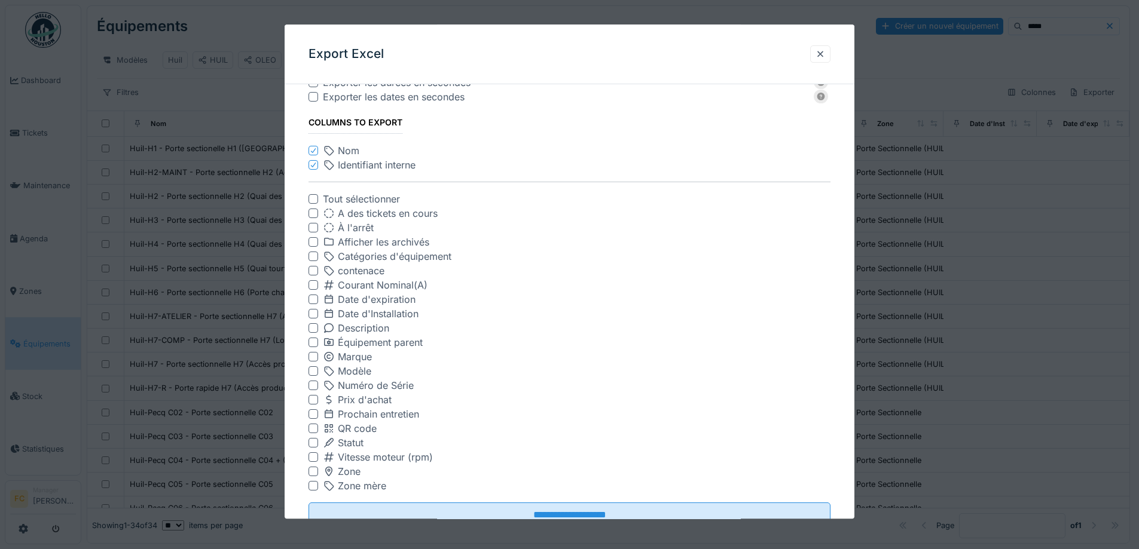
scroll to position [87, 0]
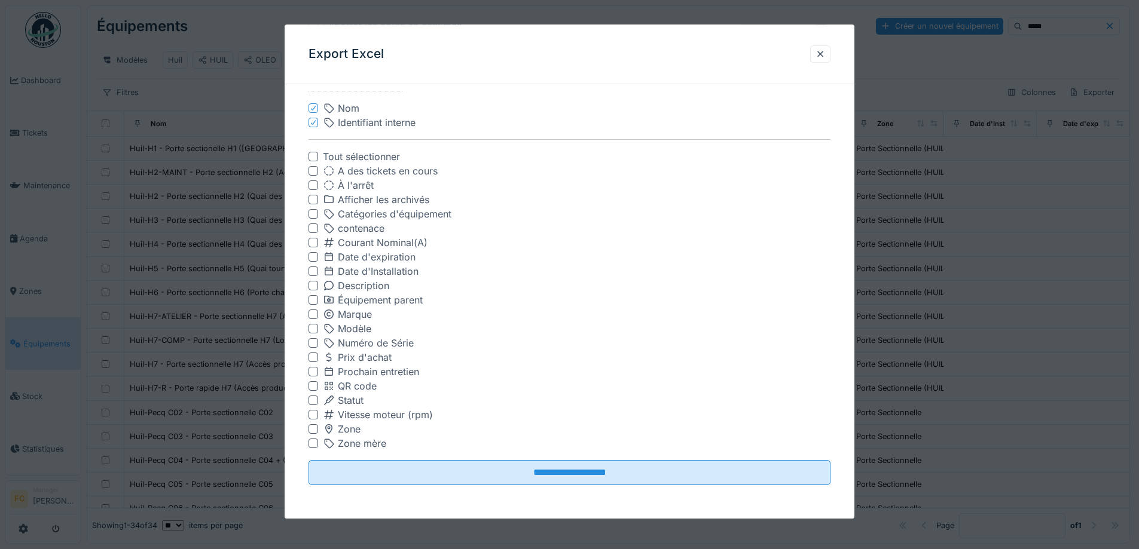
click at [308, 386] on div at bounding box center [313, 387] width 10 height 10
click at [821, 55] on div at bounding box center [820, 53] width 10 height 11
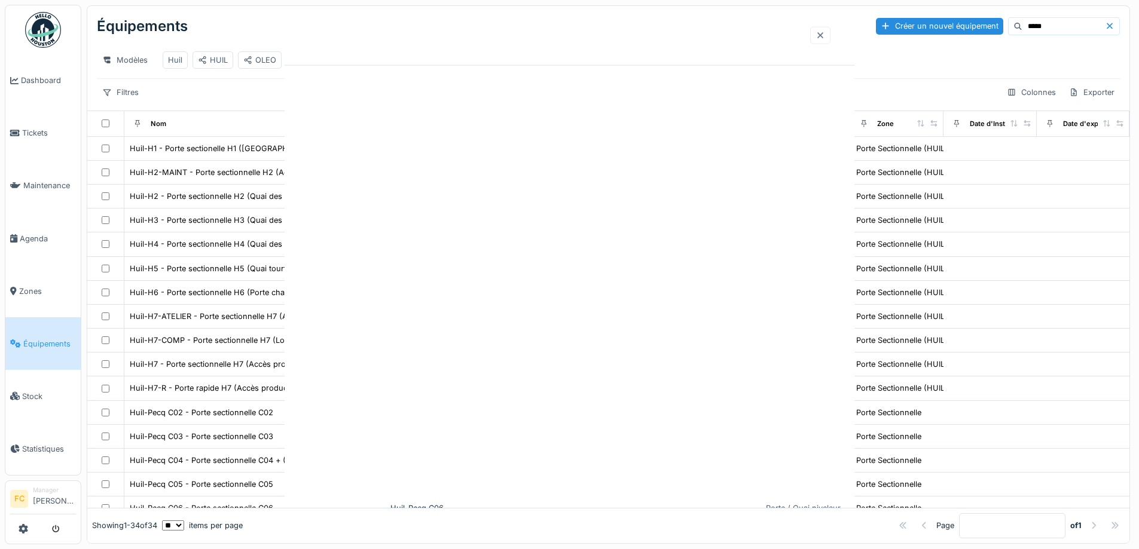
scroll to position [0, 0]
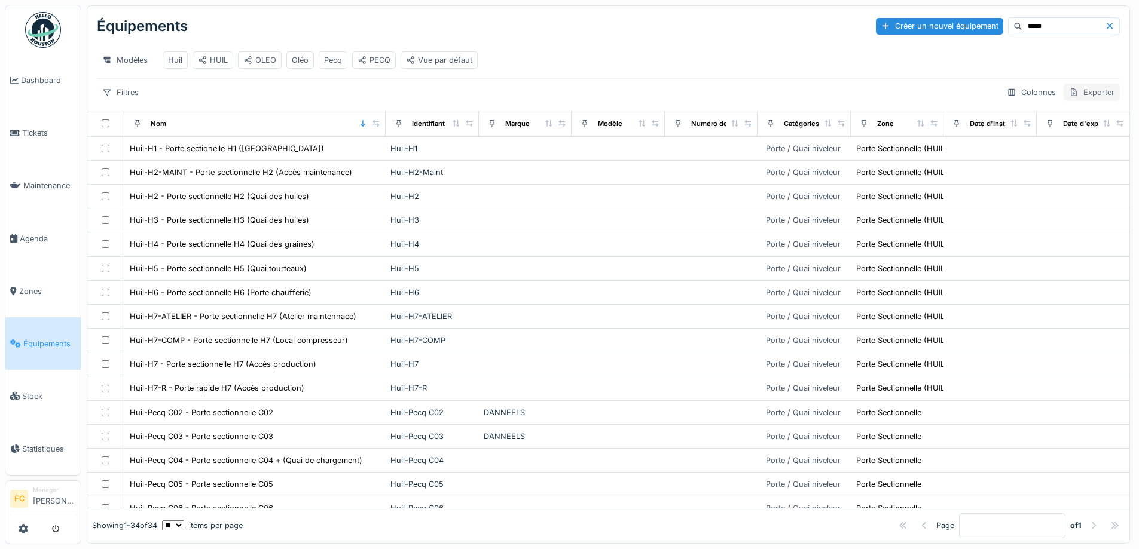
click at [1063, 87] on div "Exporter" at bounding box center [1091, 92] width 56 height 17
drag, startPoint x: 1025, startPoint y: 121, endPoint x: 1026, endPoint y: 139, distance: 17.4
click at [1026, 139] on div "Export des codes QR Export Excel" at bounding box center [1039, 136] width 102 height 35
click at [1026, 139] on div "Export Excel" at bounding box center [1039, 146] width 102 height 18
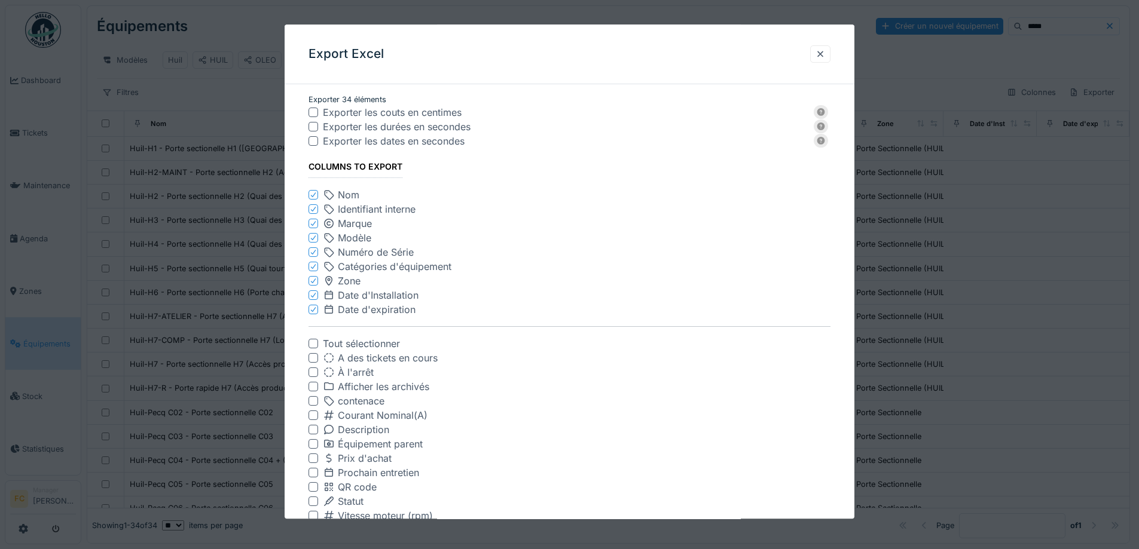
click at [313, 223] on icon at bounding box center [313, 224] width 7 height 6
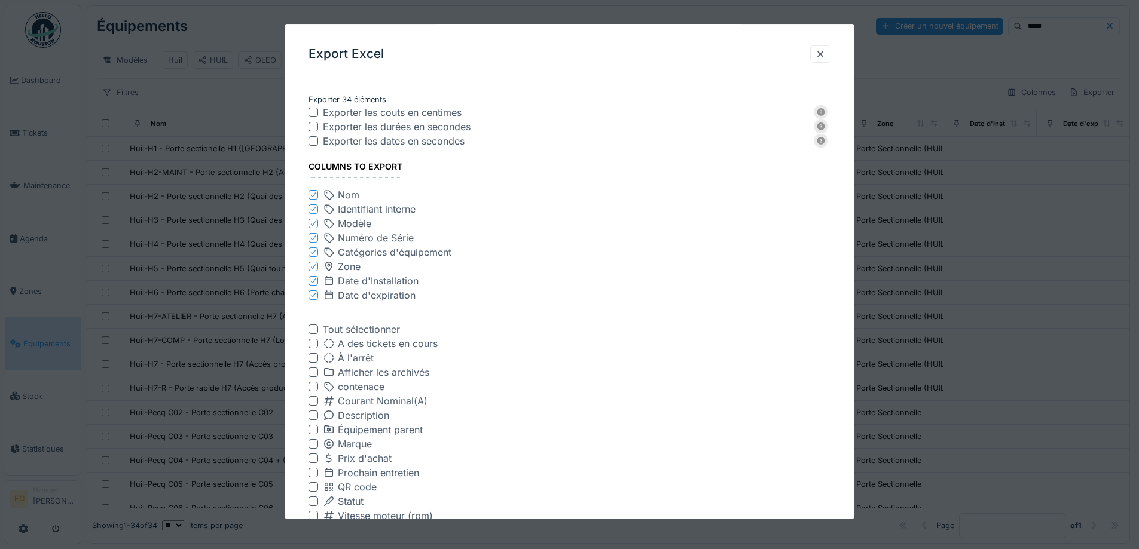
click at [313, 223] on icon at bounding box center [313, 224] width 7 height 6
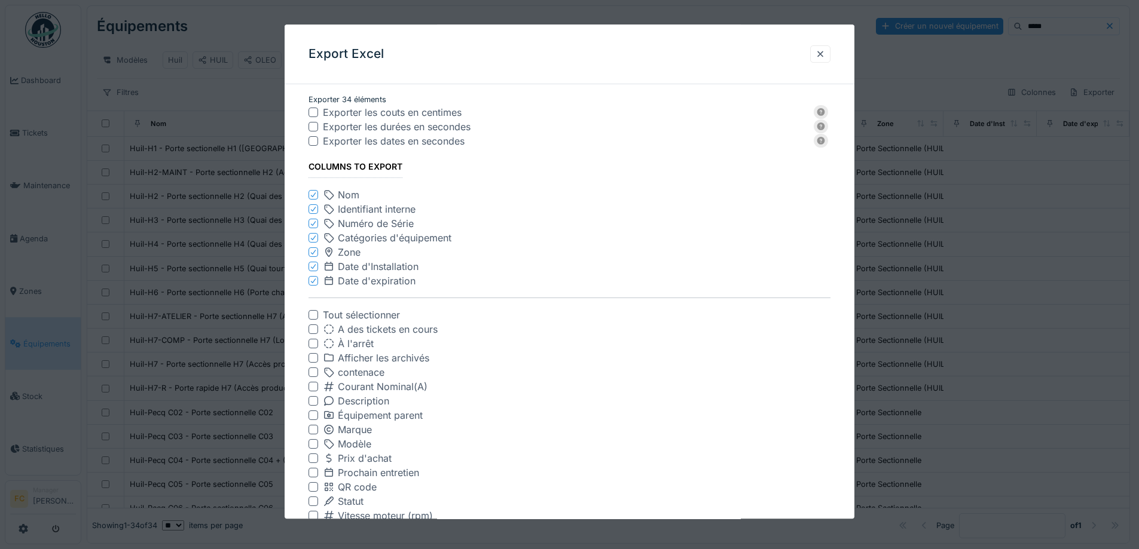
click at [313, 223] on icon at bounding box center [313, 224] width 7 height 6
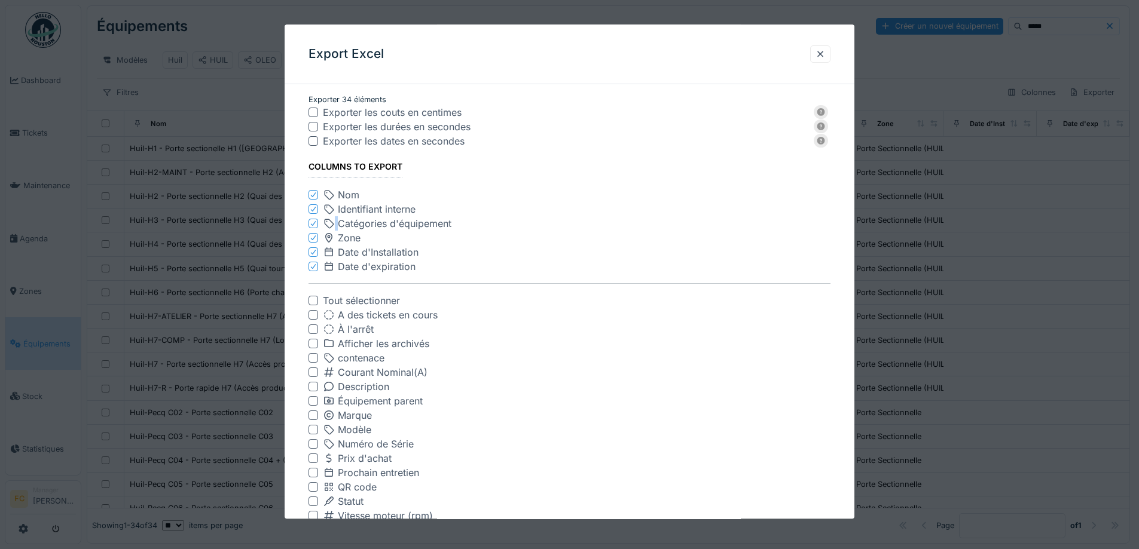
click at [313, 223] on icon at bounding box center [313, 224] width 7 height 6
click at [313, 235] on icon at bounding box center [313, 238] width 7 height 6
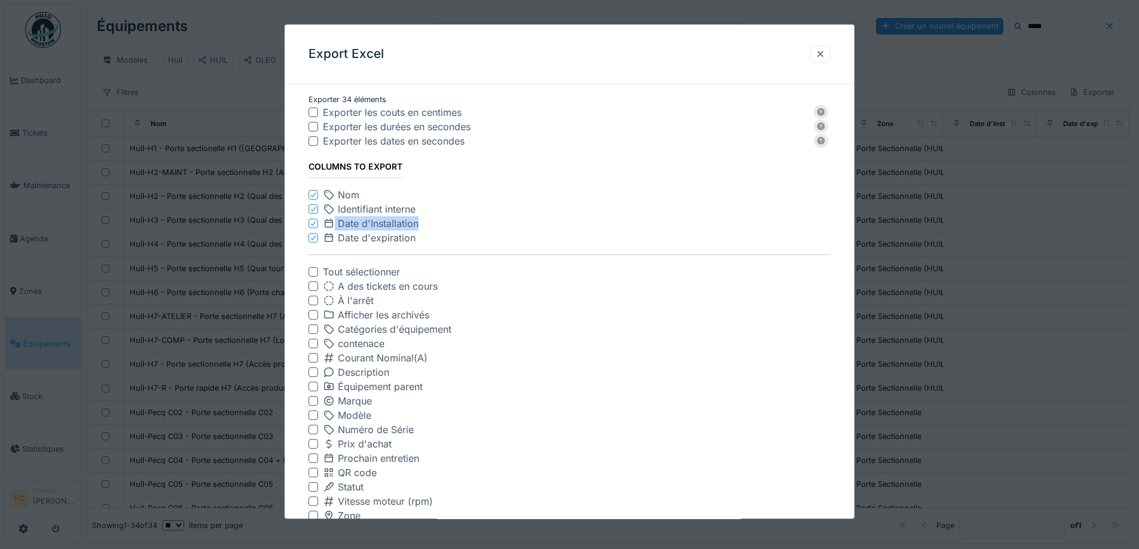
click at [313, 223] on icon at bounding box center [313, 224] width 7 height 6
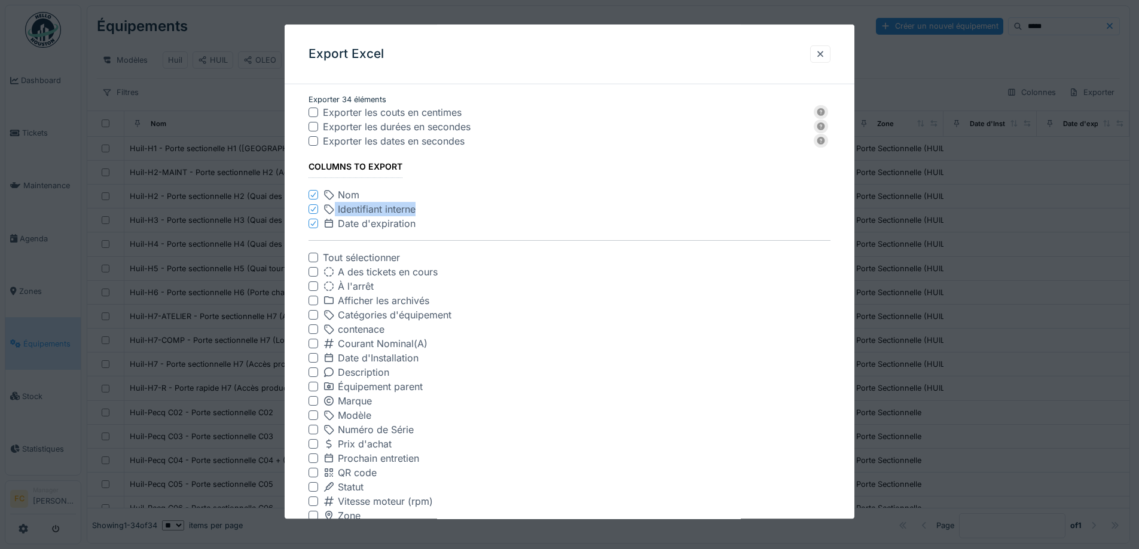
click at [313, 223] on icon at bounding box center [313, 224] width 7 height 6
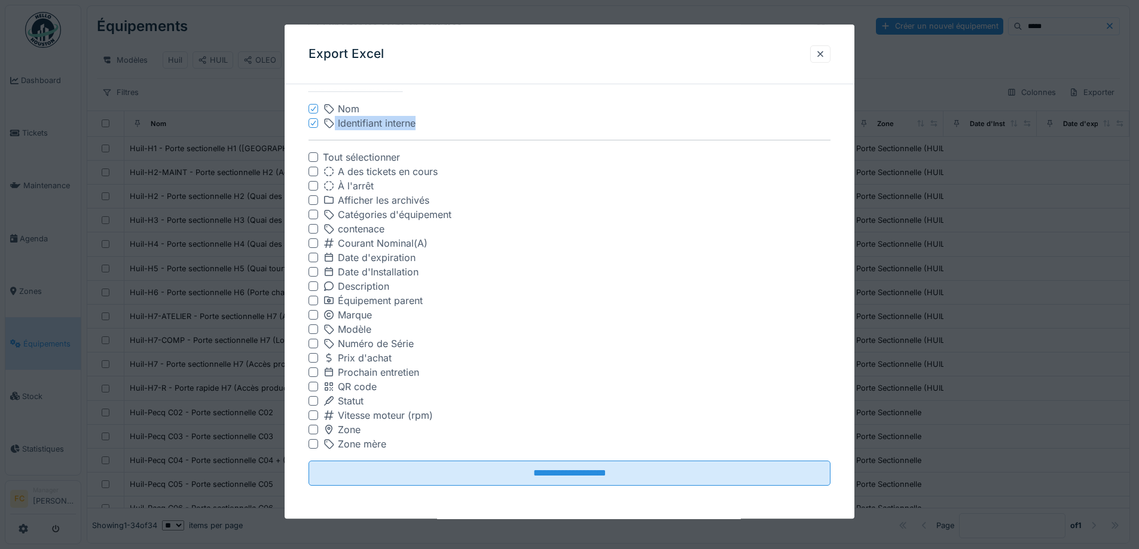
scroll to position [87, 0]
click at [312, 387] on div at bounding box center [313, 387] width 10 height 10
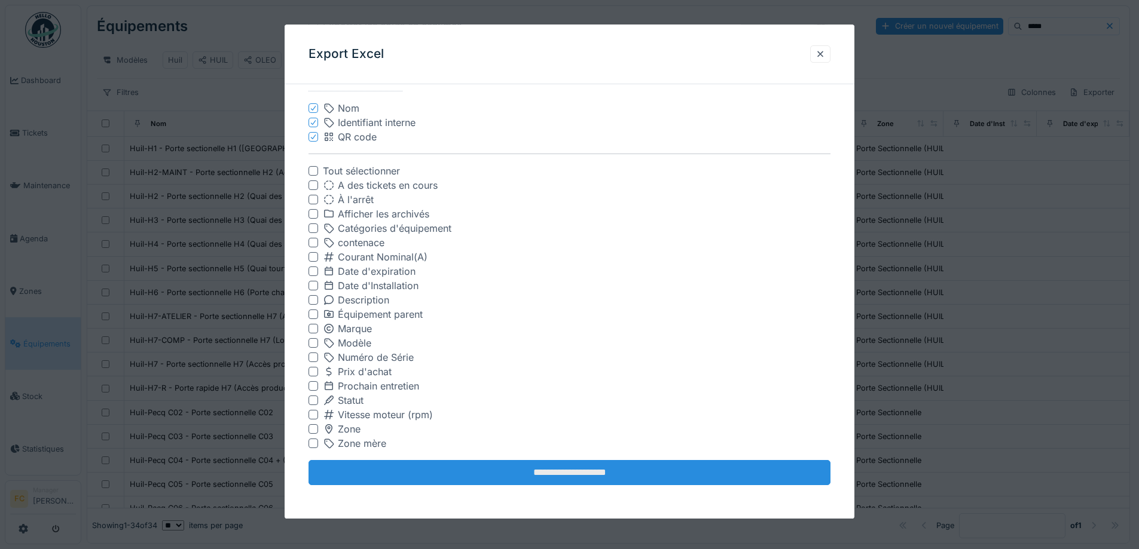
click at [553, 473] on input "**********" at bounding box center [569, 473] width 522 height 25
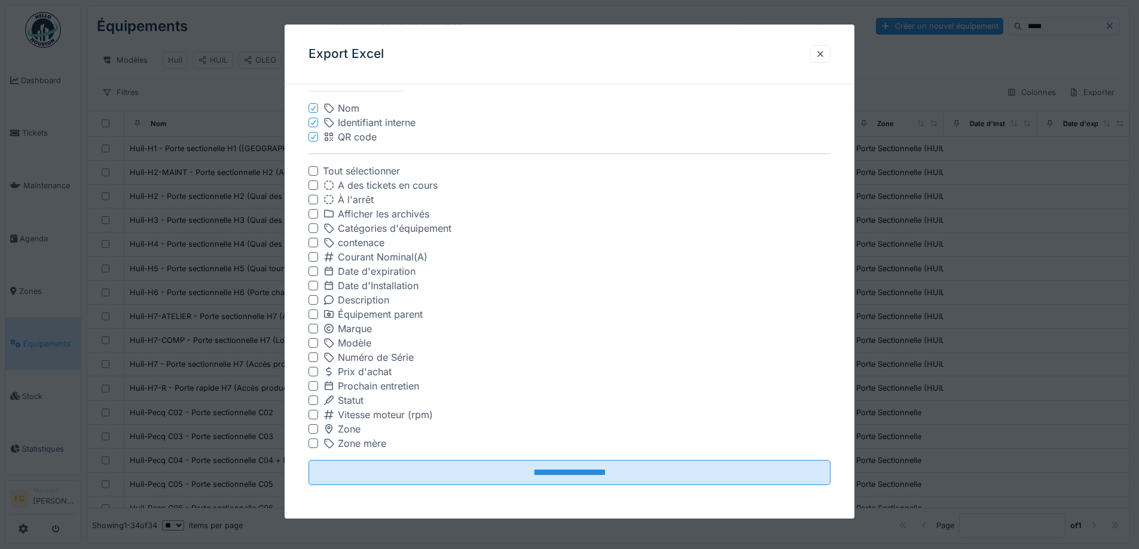
scroll to position [0, 0]
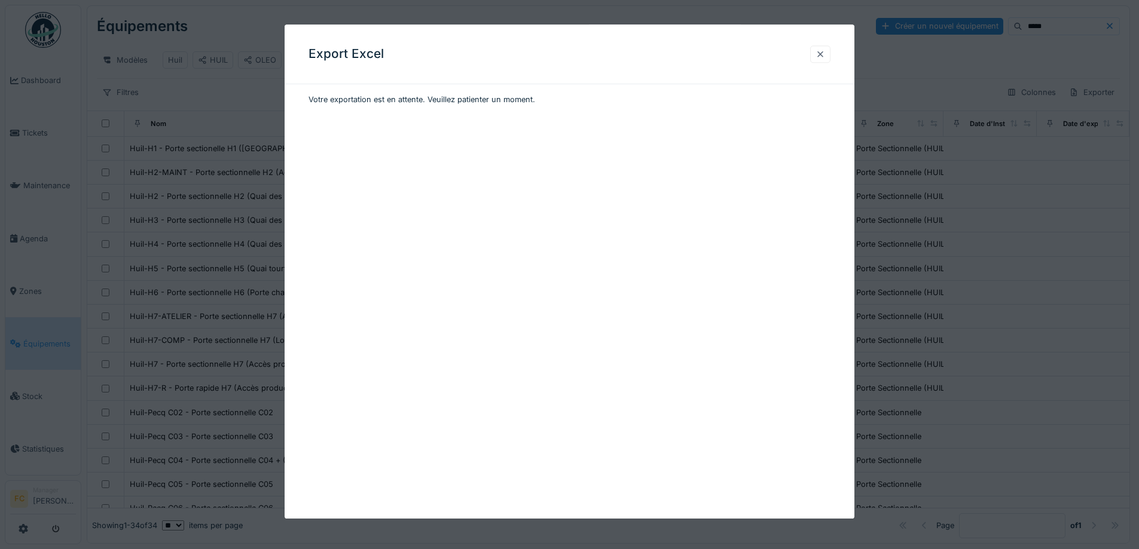
click at [817, 53] on div at bounding box center [820, 53] width 20 height 17
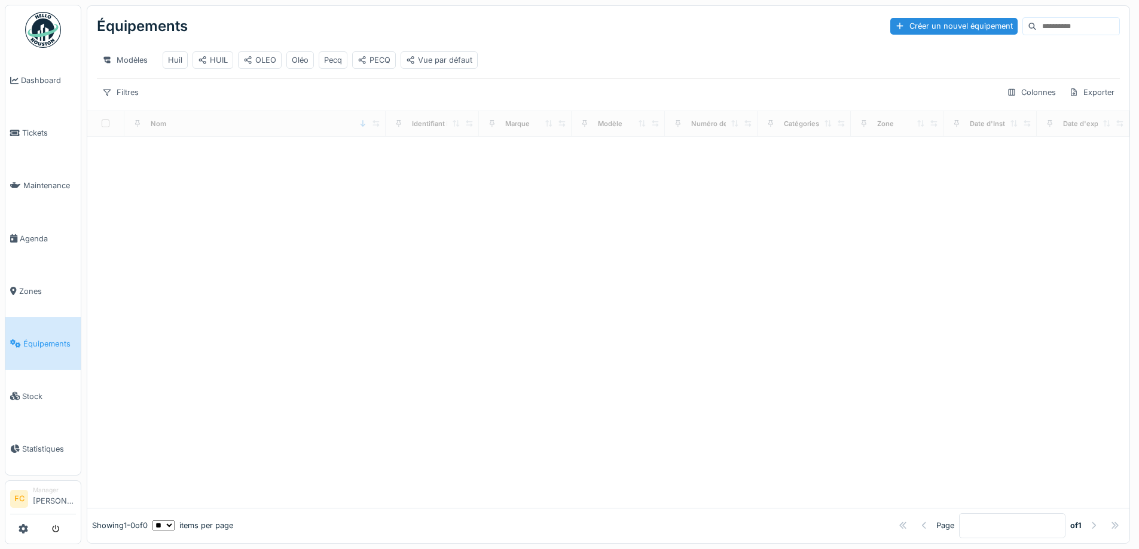
scroll to position [9, 0]
click at [1037, 21] on input at bounding box center [1078, 26] width 82 height 17
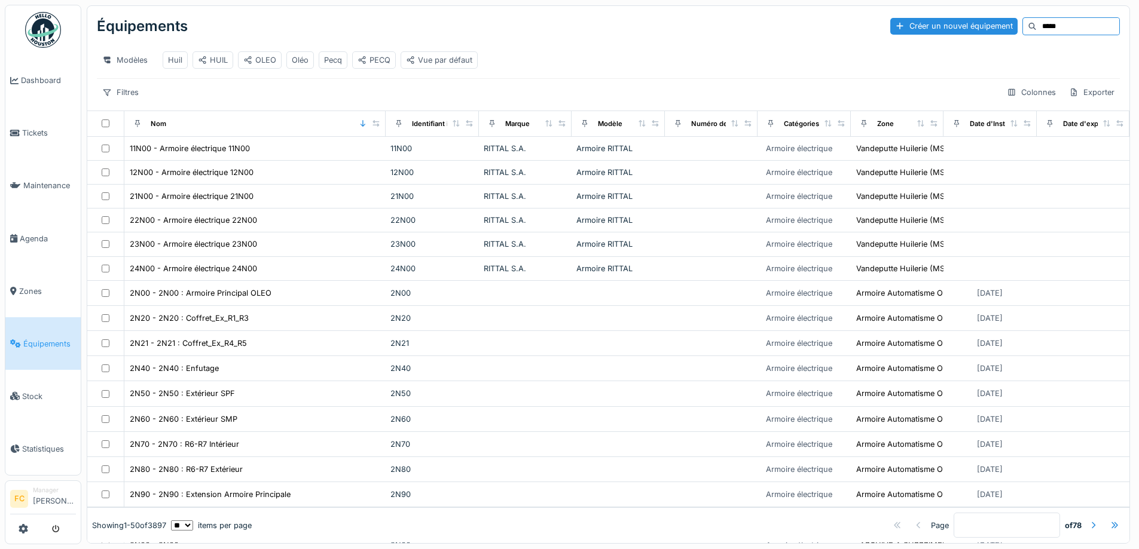
type input "*****"
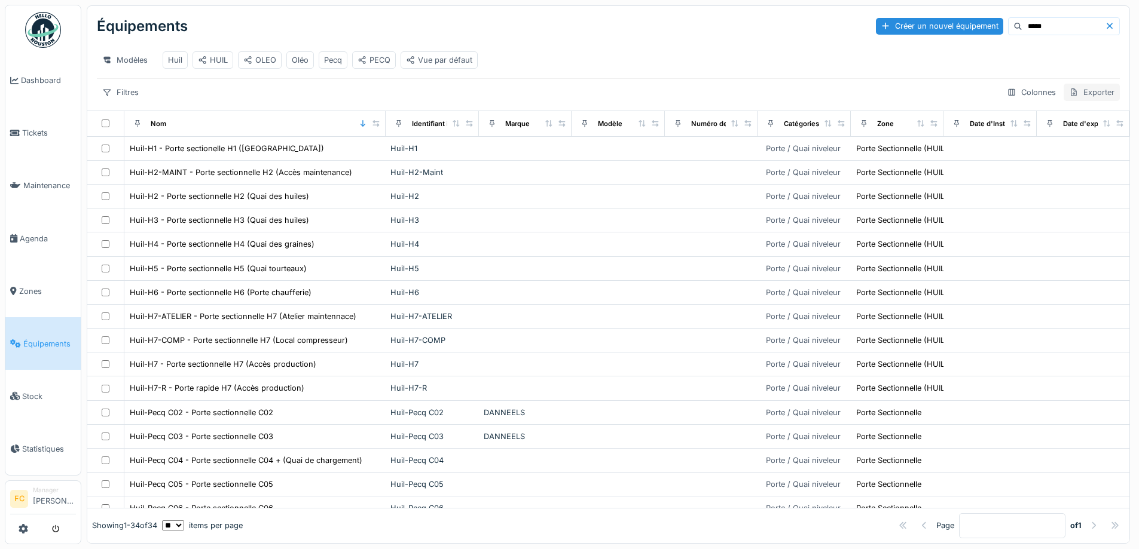
drag, startPoint x: 1003, startPoint y: 95, endPoint x: 1077, endPoint y: 95, distance: 73.5
click at [1073, 89] on div "Colonnes Exporter" at bounding box center [1060, 92] width 118 height 17
click at [1076, 95] on div "Exporter" at bounding box center [1091, 92] width 56 height 17
click at [1038, 119] on div "Export des codes QR" at bounding box center [1039, 128] width 102 height 18
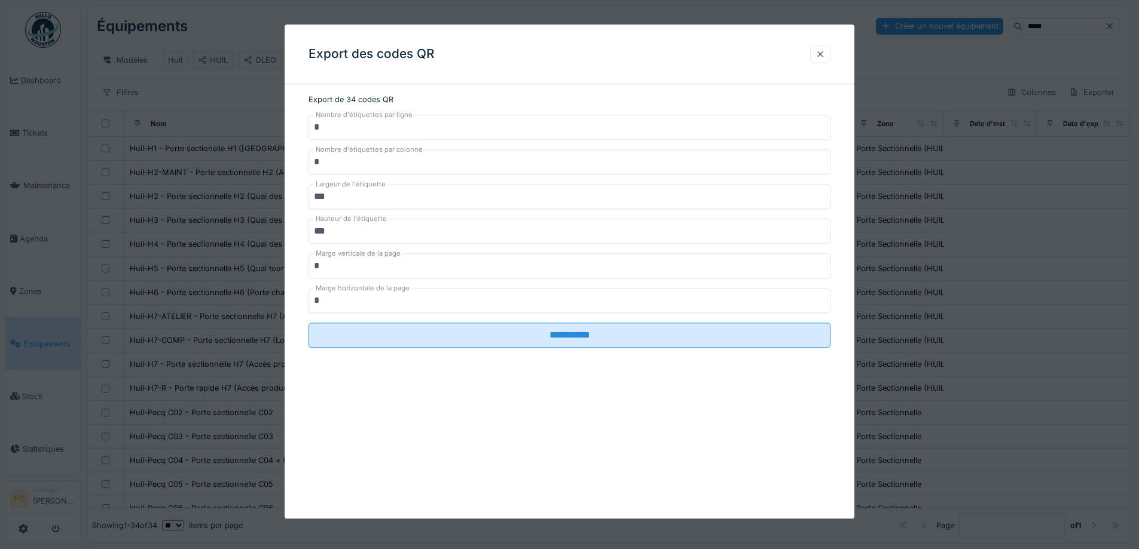
drag, startPoint x: 809, startPoint y: 47, endPoint x: 824, endPoint y: 57, distance: 18.4
click at [815, 47] on div "Export des codes QR" at bounding box center [570, 55] width 570 height 60
click at [824, 57] on div at bounding box center [820, 53] width 10 height 11
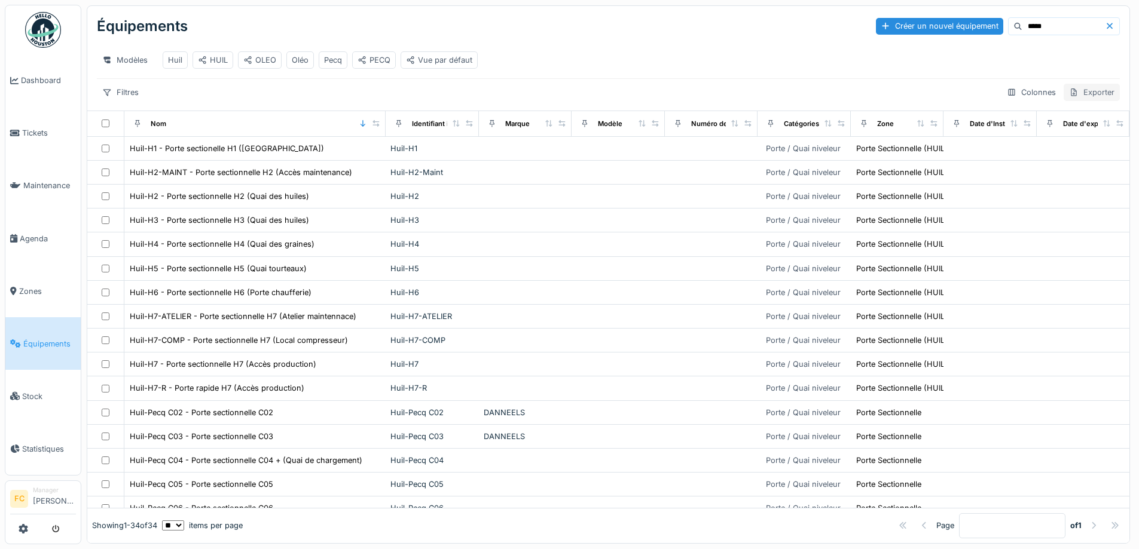
click at [1072, 90] on div "Exporter" at bounding box center [1091, 92] width 56 height 17
click at [1043, 137] on div "Export Excel" at bounding box center [1039, 146] width 102 height 18
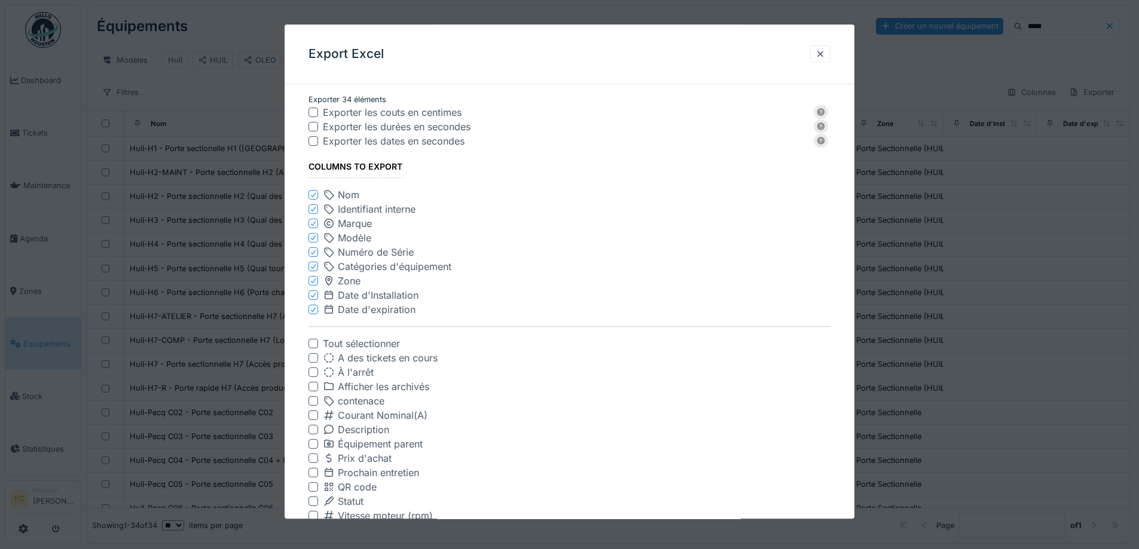
click at [308, 224] on div at bounding box center [313, 224] width 10 height 10
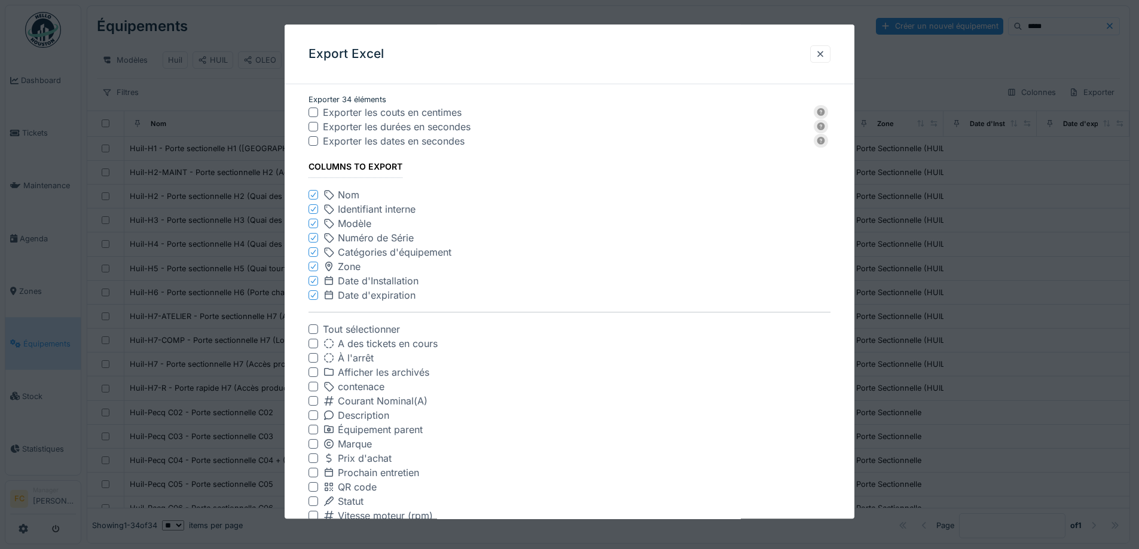
click at [311, 224] on icon at bounding box center [313, 224] width 7 height 6
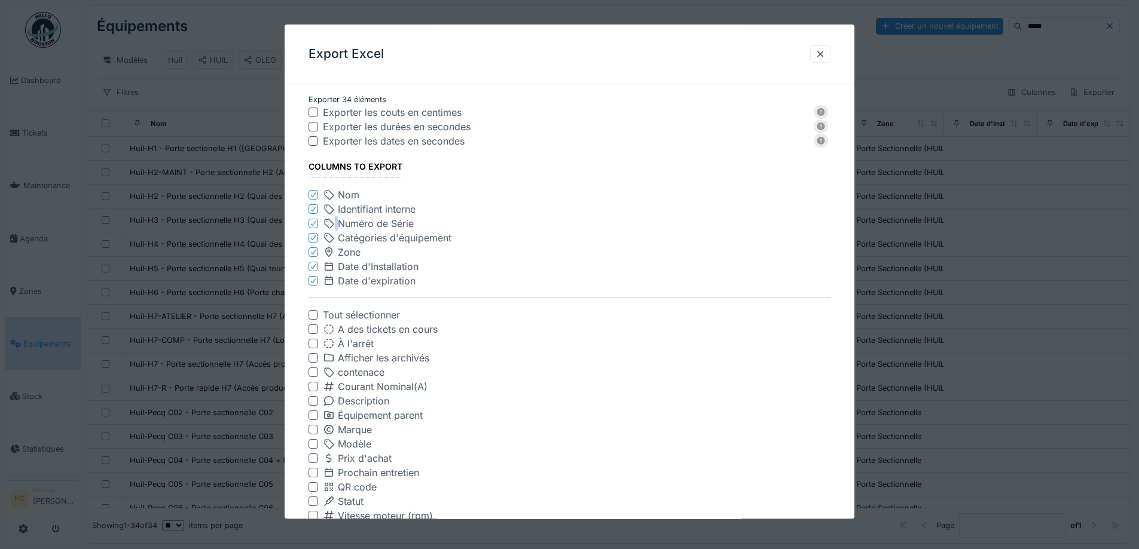
click at [311, 224] on icon at bounding box center [313, 224] width 7 height 6
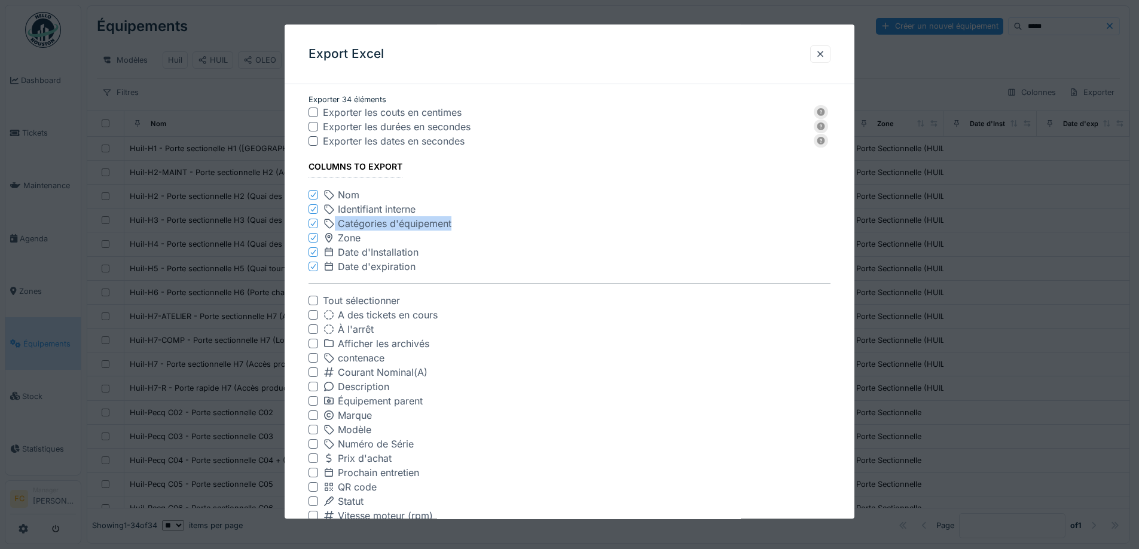
click at [311, 224] on icon at bounding box center [313, 224] width 7 height 6
click at [311, 235] on icon at bounding box center [313, 238] width 7 height 6
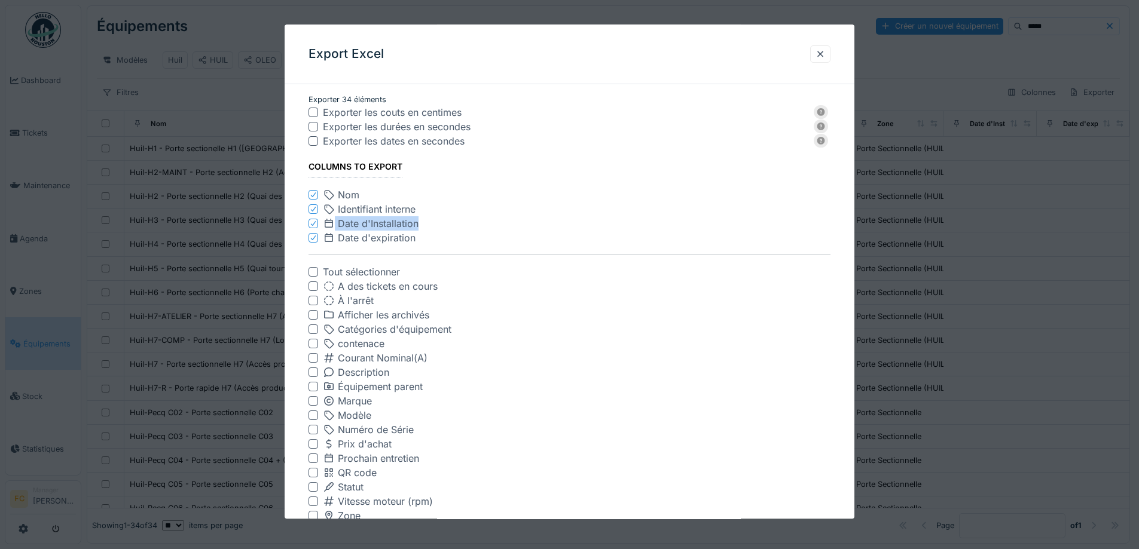
click at [311, 224] on icon at bounding box center [313, 224] width 7 height 6
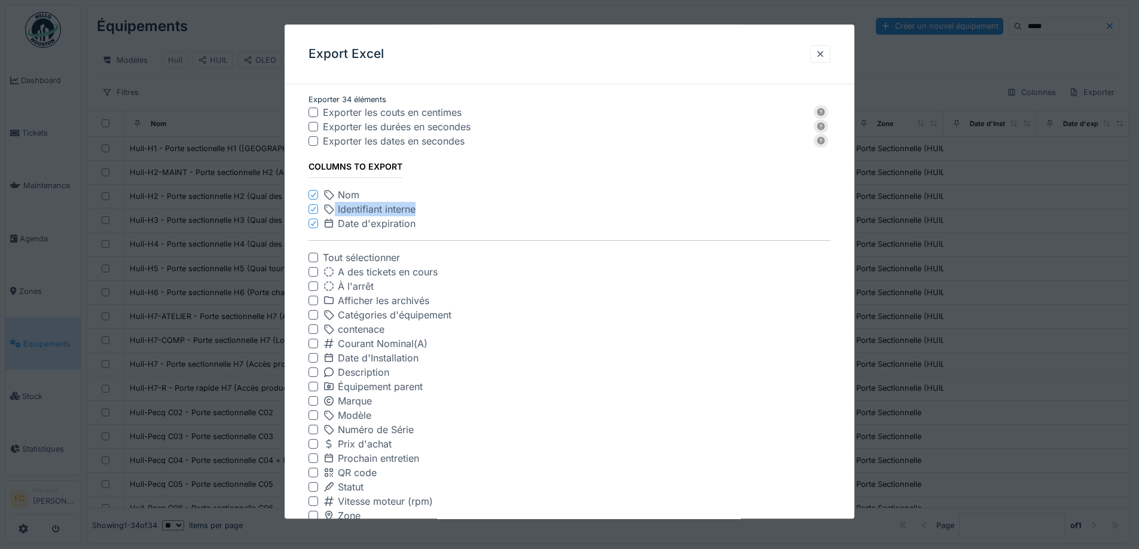
click at [311, 224] on icon at bounding box center [313, 224] width 7 height 6
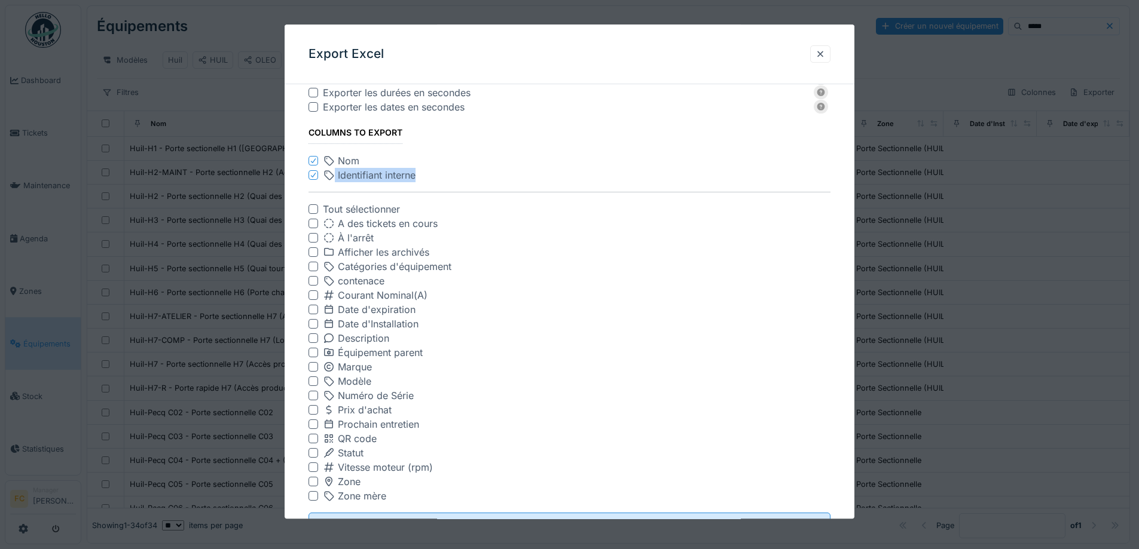
scroll to position [87, 0]
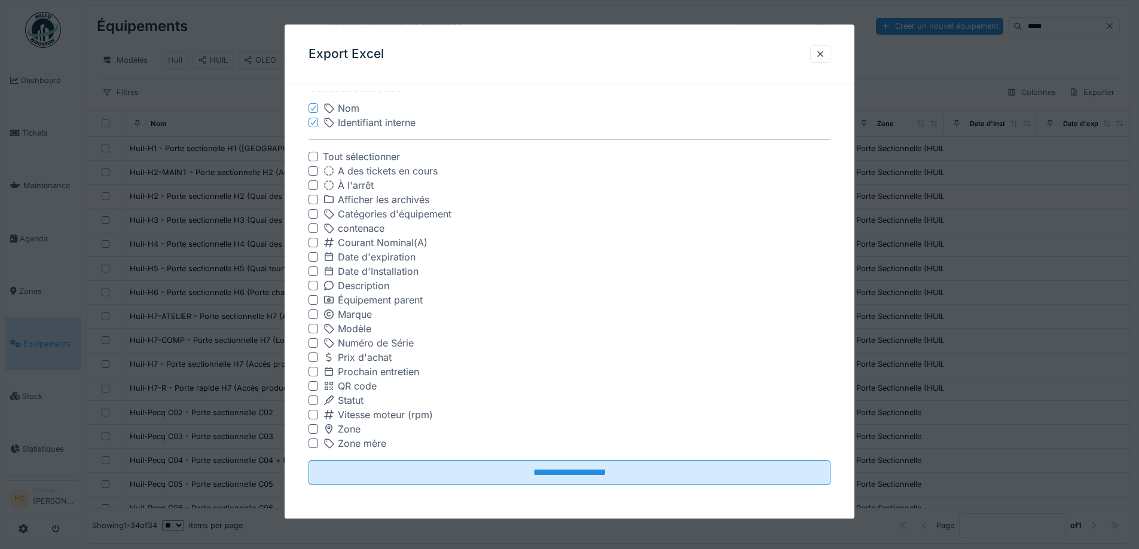
click at [312, 386] on div at bounding box center [313, 387] width 10 height 10
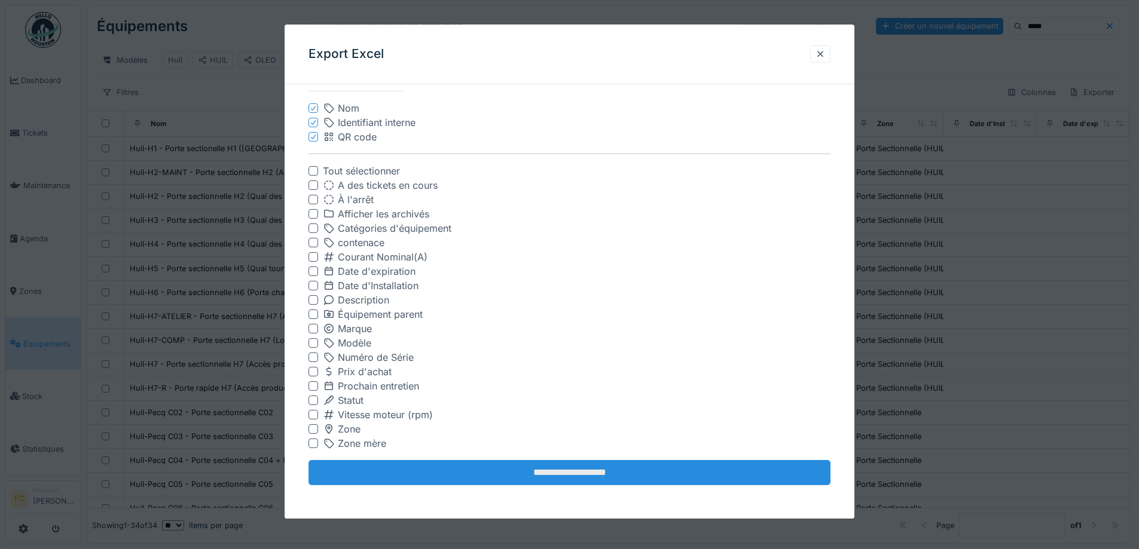
click at [390, 475] on input "**********" at bounding box center [569, 473] width 522 height 25
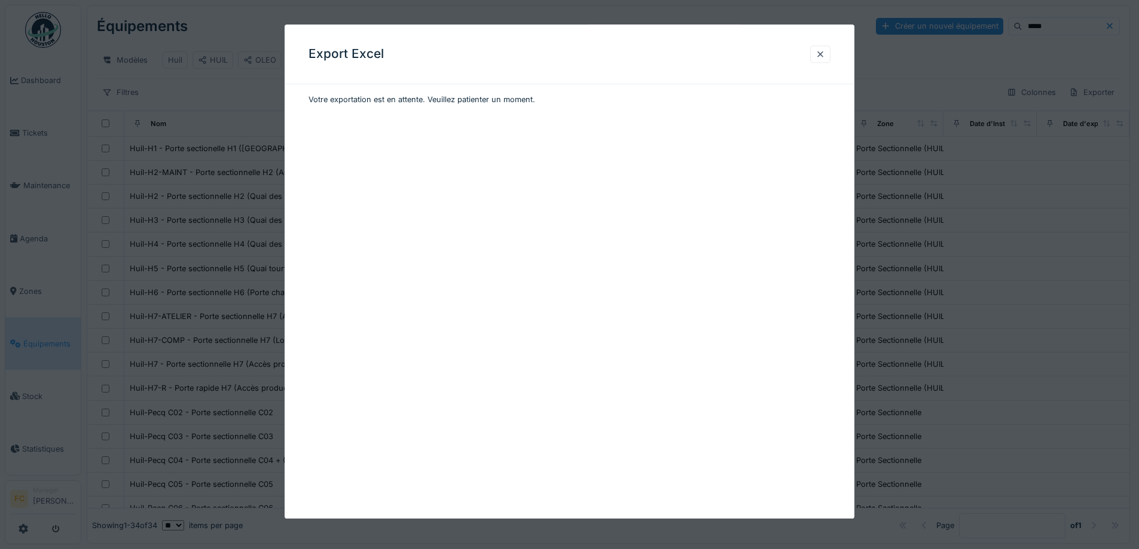
scroll to position [0, 0]
click at [385, 107] on div "Préparation des données.." at bounding box center [570, 111] width 570 height 35
click at [387, 106] on div "Préparation des données.." at bounding box center [570, 111] width 570 height 35
drag, startPoint x: 814, startPoint y: 42, endPoint x: 821, endPoint y: 39, distance: 7.2
click at [821, 39] on div "Export Excel" at bounding box center [570, 55] width 570 height 60
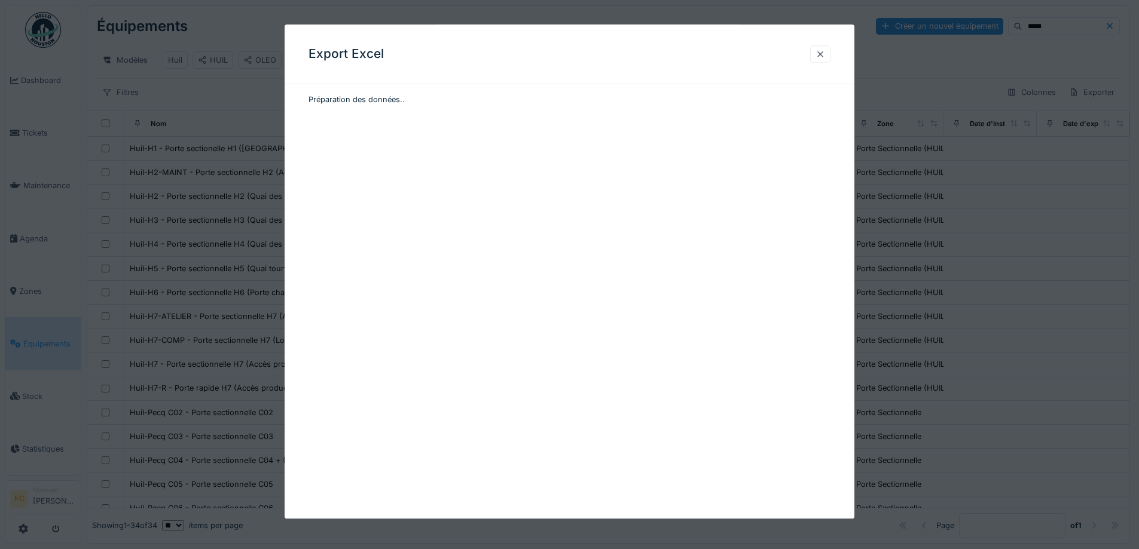
click at [826, 62] on div "Export Excel" at bounding box center [570, 55] width 570 height 60
click at [826, 61] on div at bounding box center [820, 53] width 20 height 17
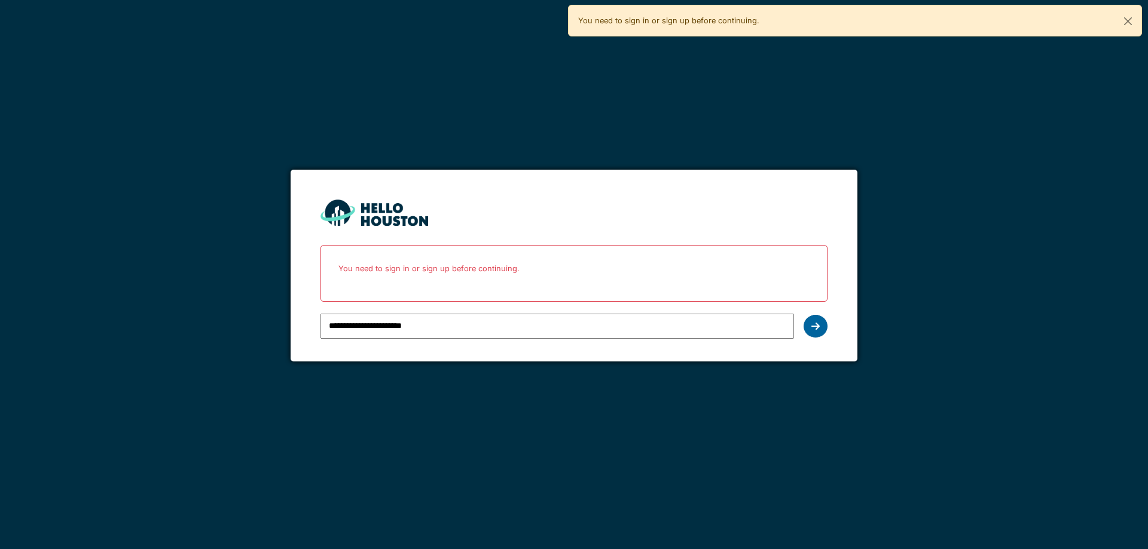
click at [811, 323] on icon at bounding box center [815, 327] width 8 height 10
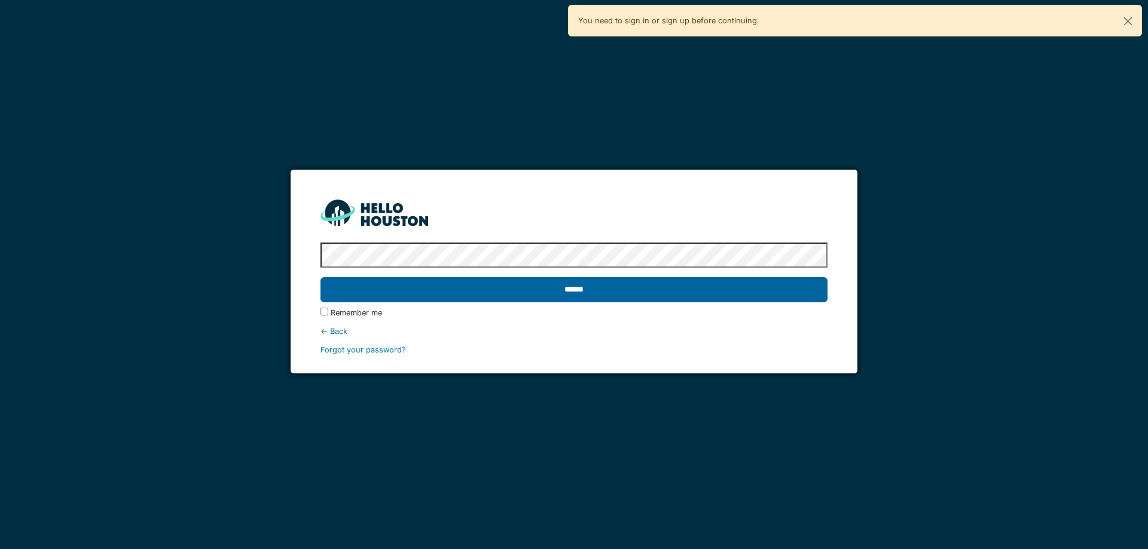
click at [800, 286] on input "******" at bounding box center [573, 289] width 506 height 25
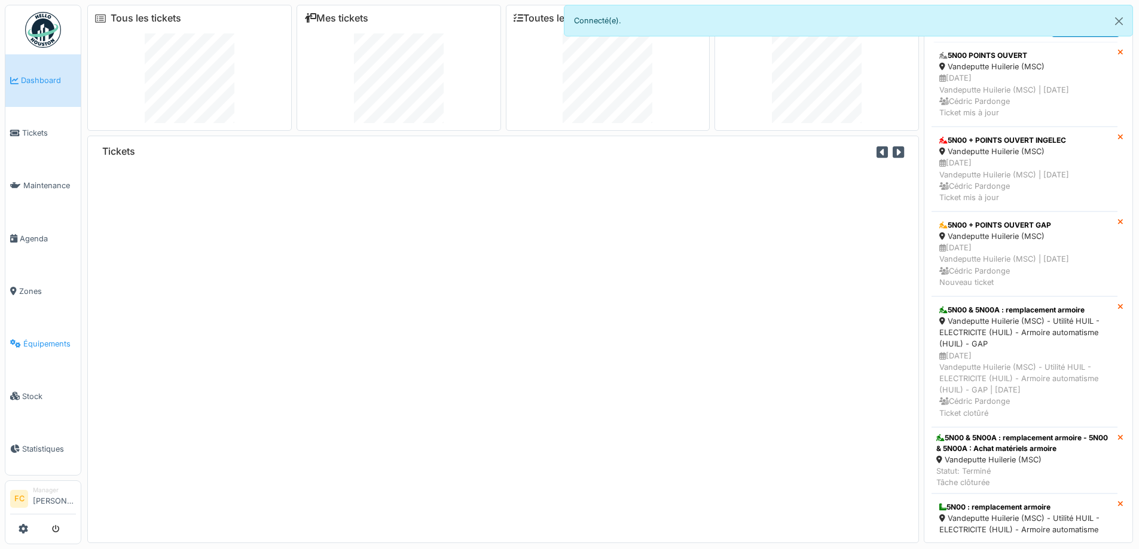
click at [59, 338] on span "Équipements" at bounding box center [49, 343] width 53 height 11
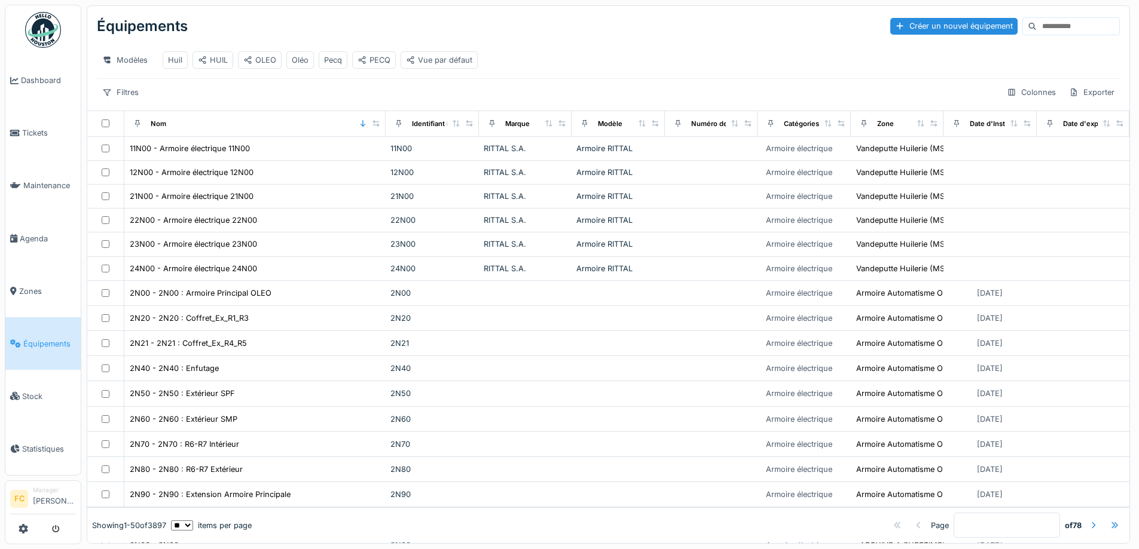
click at [1037, 25] on input at bounding box center [1078, 26] width 82 height 17
type input "*****"
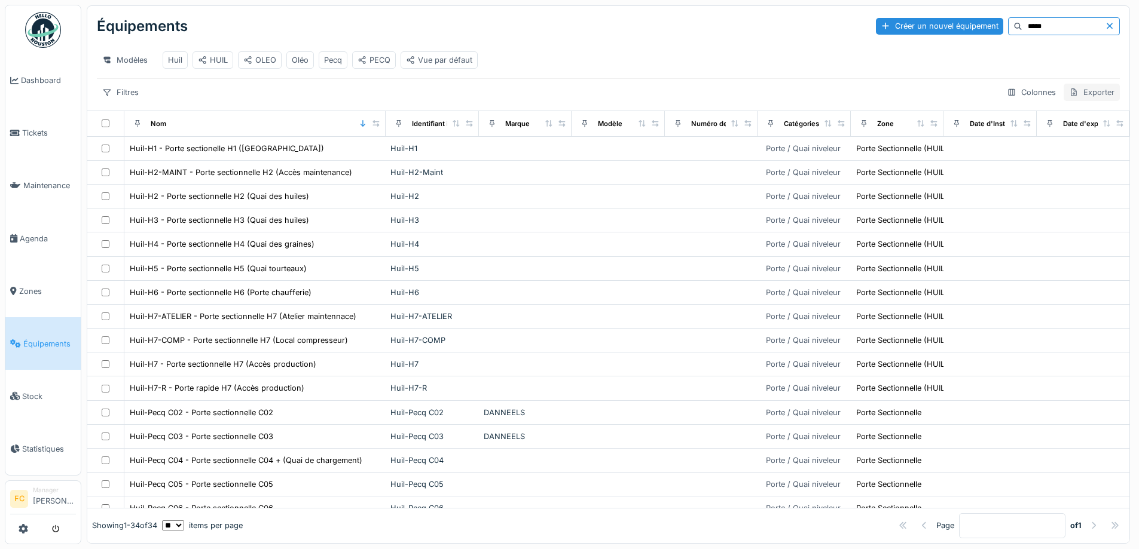
drag, startPoint x: 1077, startPoint y: 95, endPoint x: 1078, endPoint y: 101, distance: 6.1
click at [1078, 99] on div "Exporter" at bounding box center [1091, 92] width 56 height 17
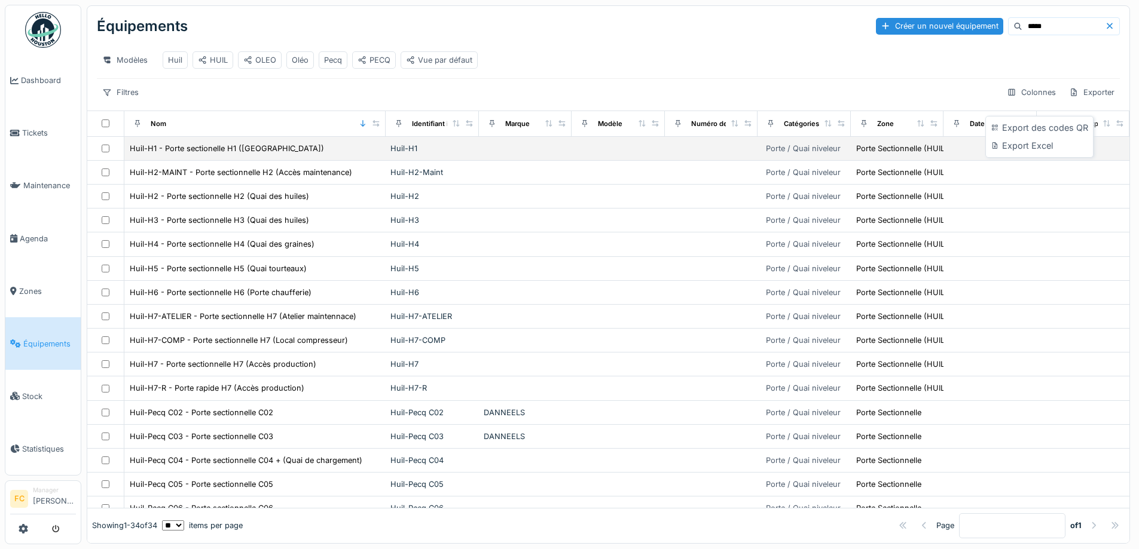
click at [1014, 159] on tr "Huil-H1 - Porte sectionelle H1 ([GEOGRAPHIC_DATA]) Huil-H1 Porte / Quai niveleu…" at bounding box center [608, 149] width 1042 height 24
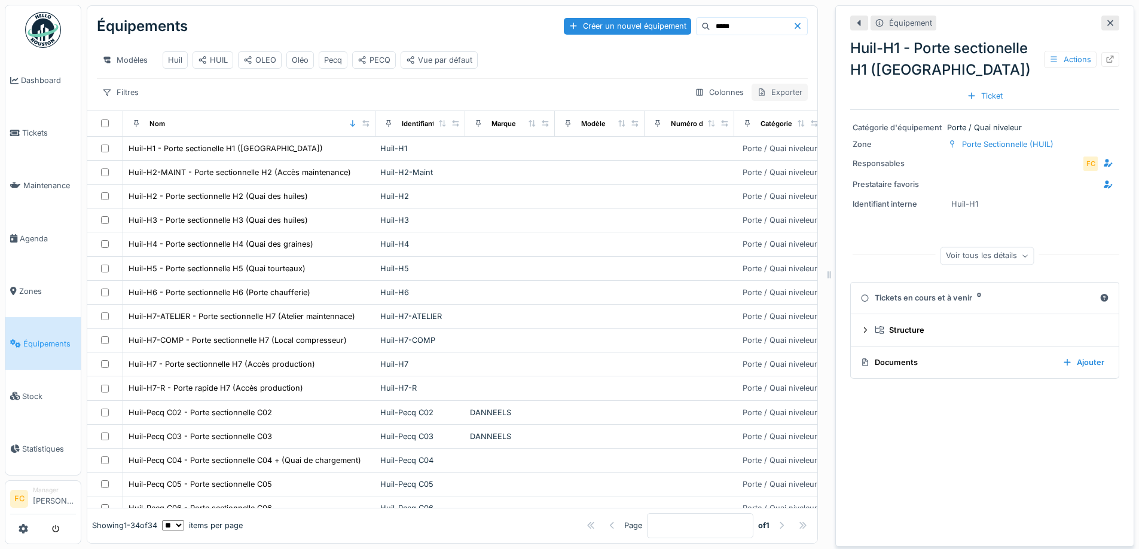
click at [778, 101] on div "Exporter" at bounding box center [779, 92] width 56 height 17
click at [760, 144] on div "Export Excel" at bounding box center [787, 146] width 102 height 18
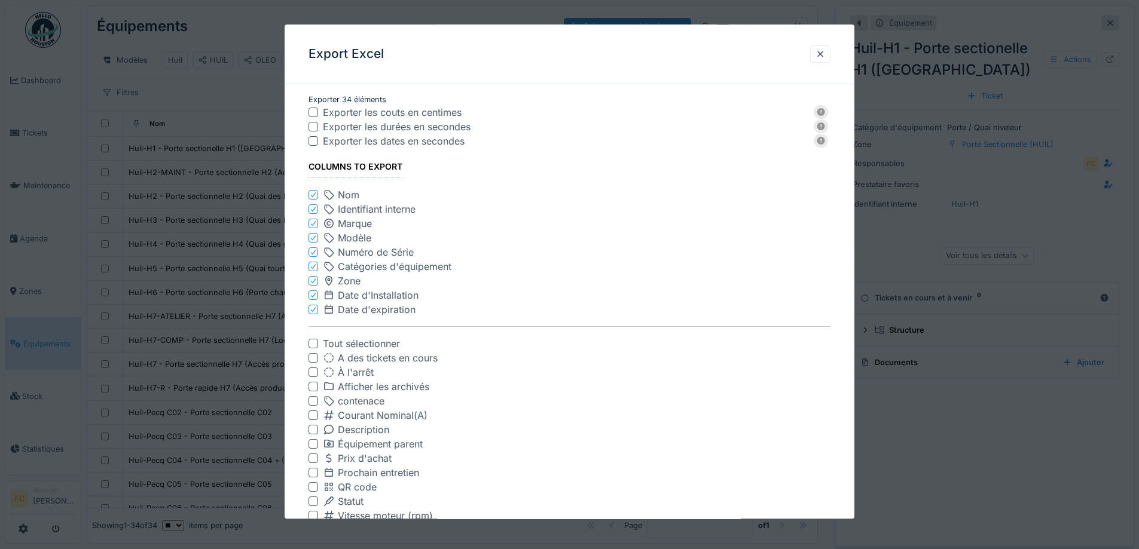
click at [314, 222] on icon at bounding box center [313, 224] width 7 height 6
click at [314, 235] on icon at bounding box center [313, 238] width 7 height 6
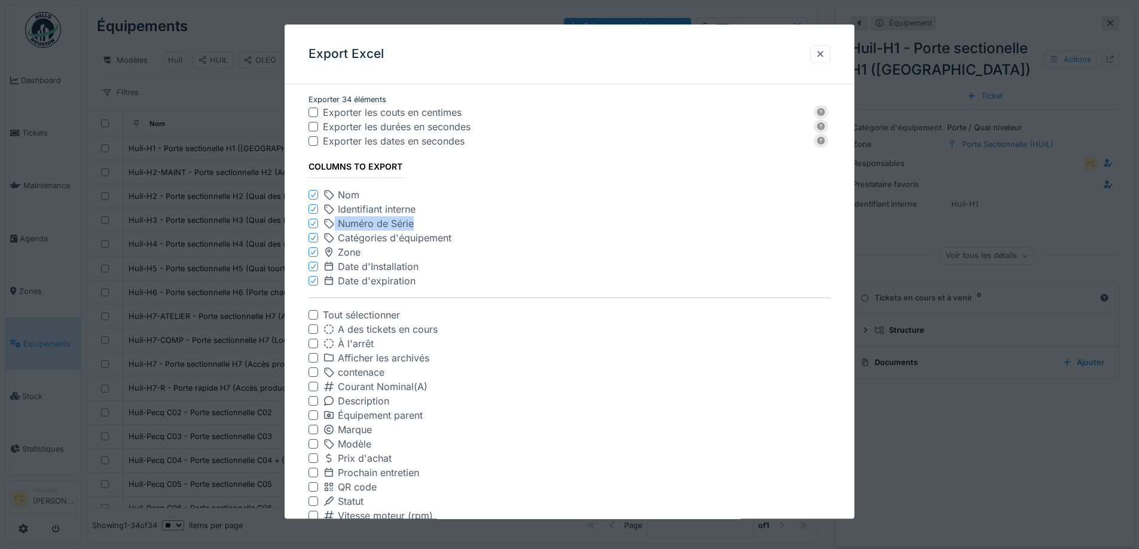
click at [314, 222] on icon at bounding box center [313, 224] width 7 height 6
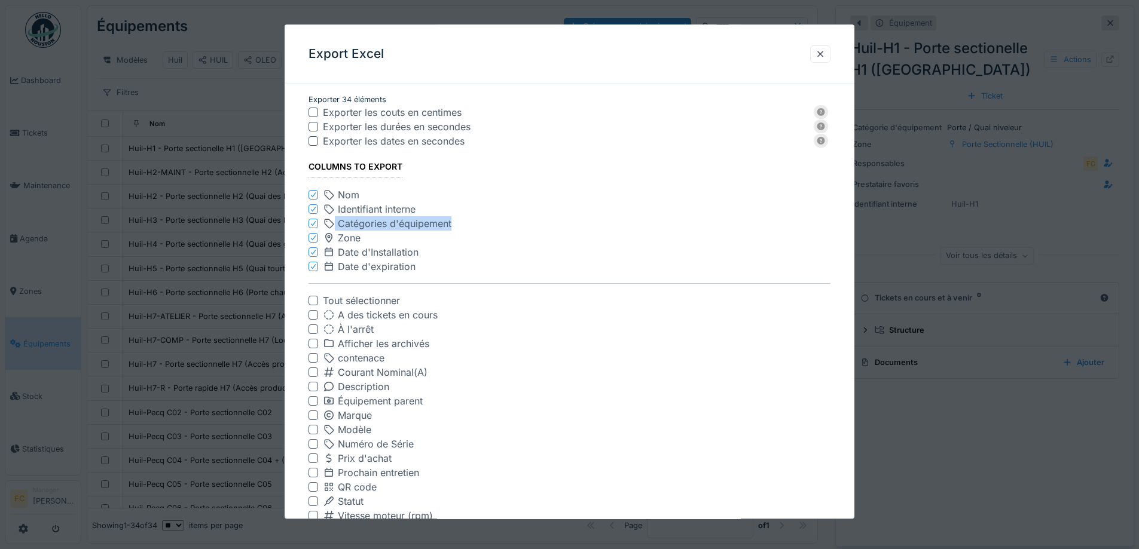
click at [314, 222] on icon at bounding box center [313, 224] width 7 height 6
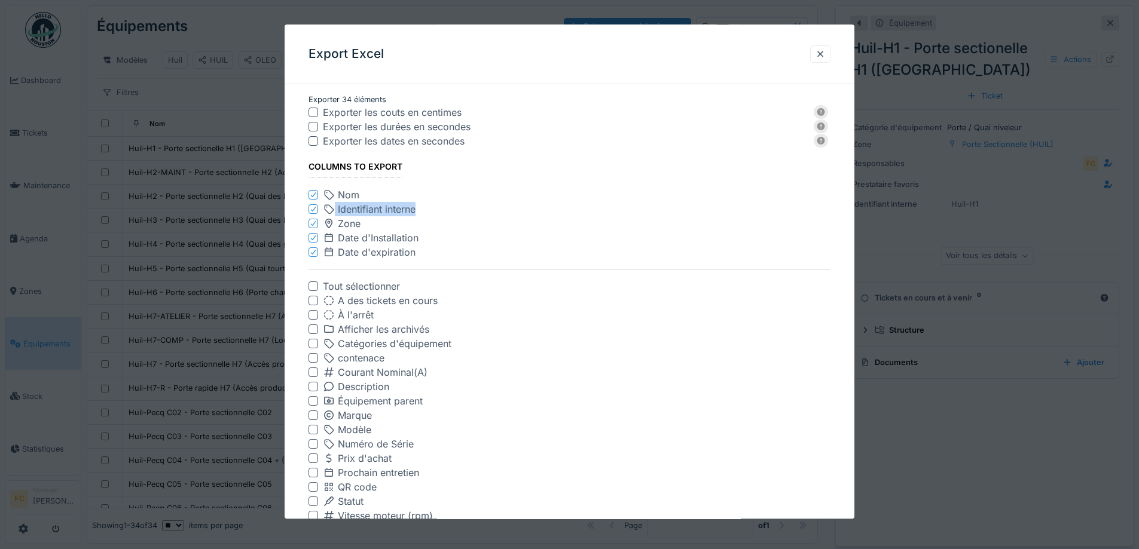
click at [314, 222] on icon at bounding box center [313, 224] width 7 height 6
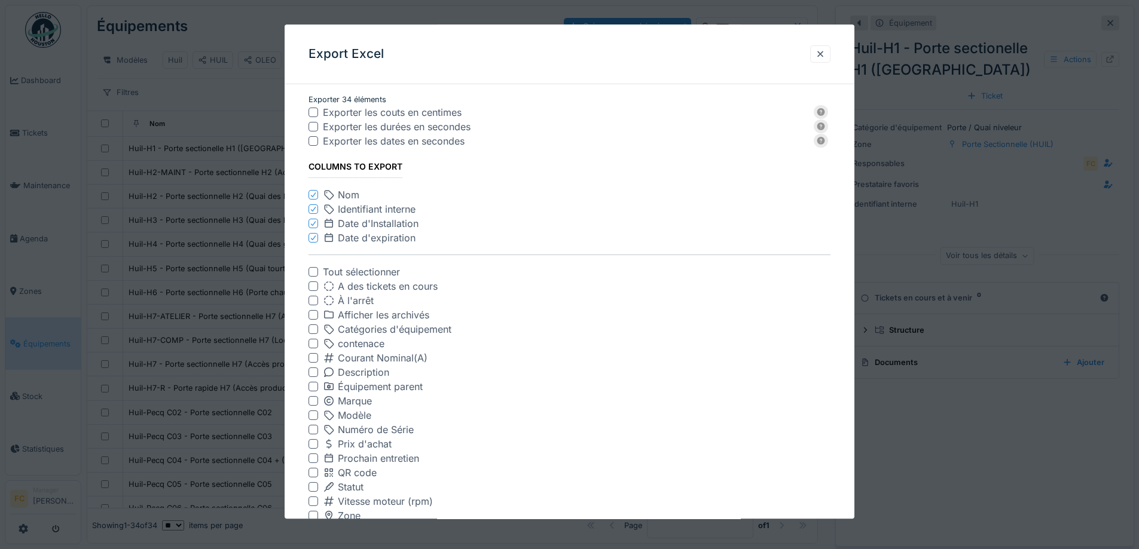
click at [314, 222] on icon at bounding box center [313, 224] width 7 height 6
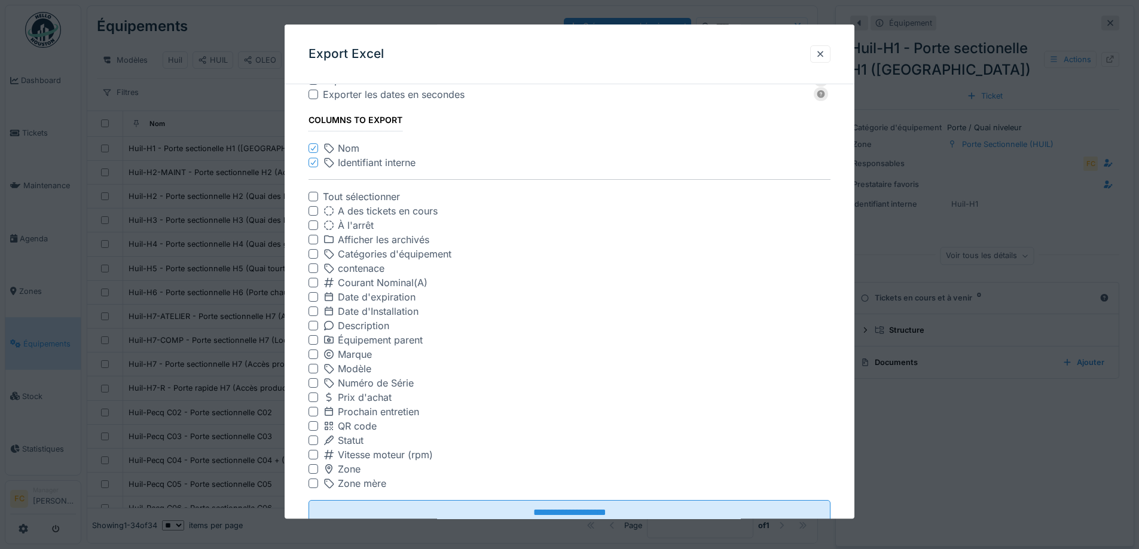
scroll to position [87, 0]
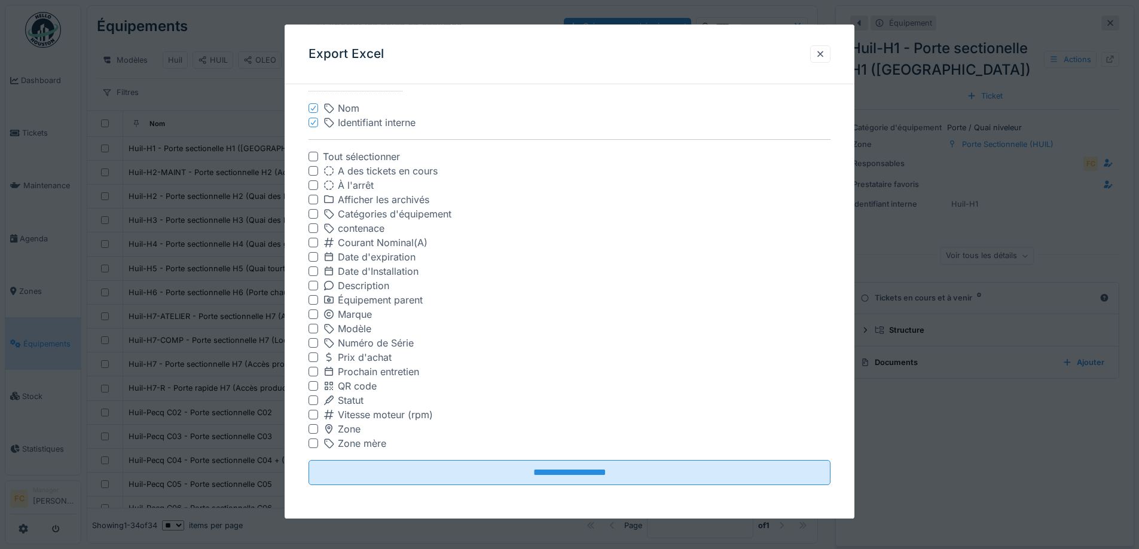
click at [316, 383] on div at bounding box center [313, 387] width 10 height 10
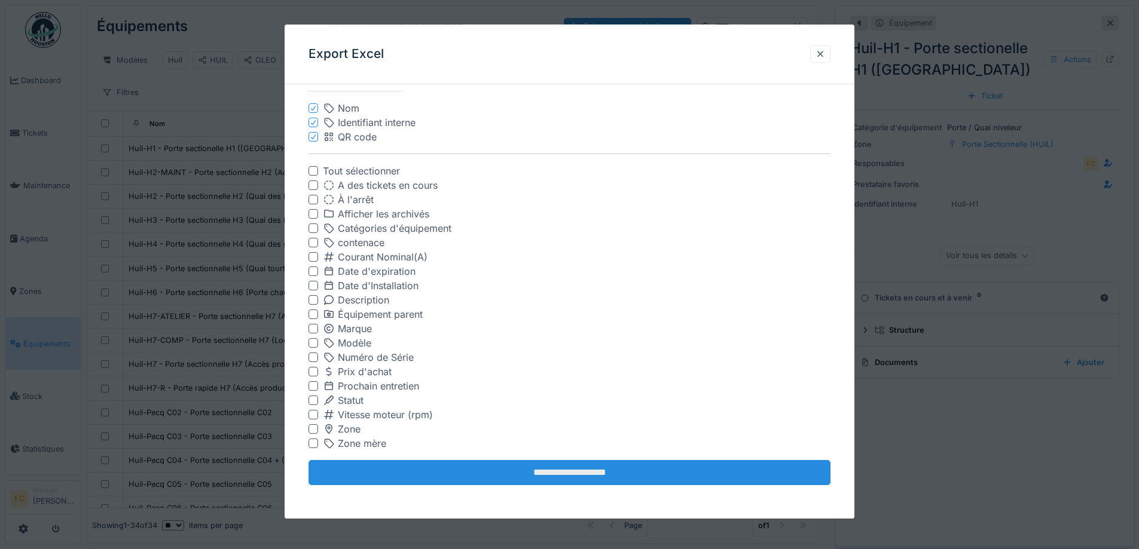
click at [421, 476] on input "**********" at bounding box center [569, 473] width 522 height 25
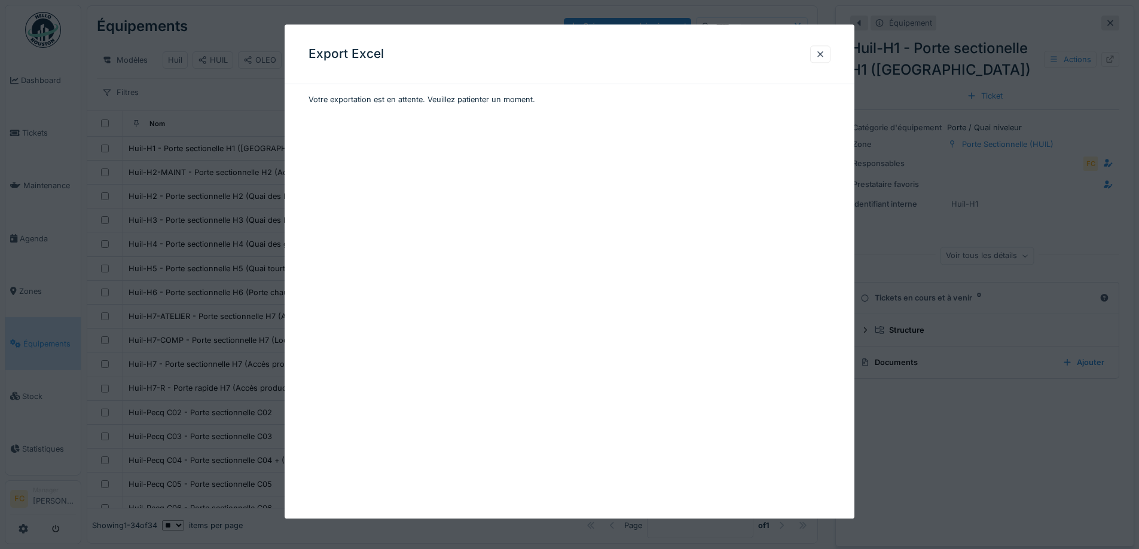
scroll to position [0, 0]
click at [825, 55] on div at bounding box center [820, 53] width 10 height 11
